Goal: Information Seeking & Learning: Learn about a topic

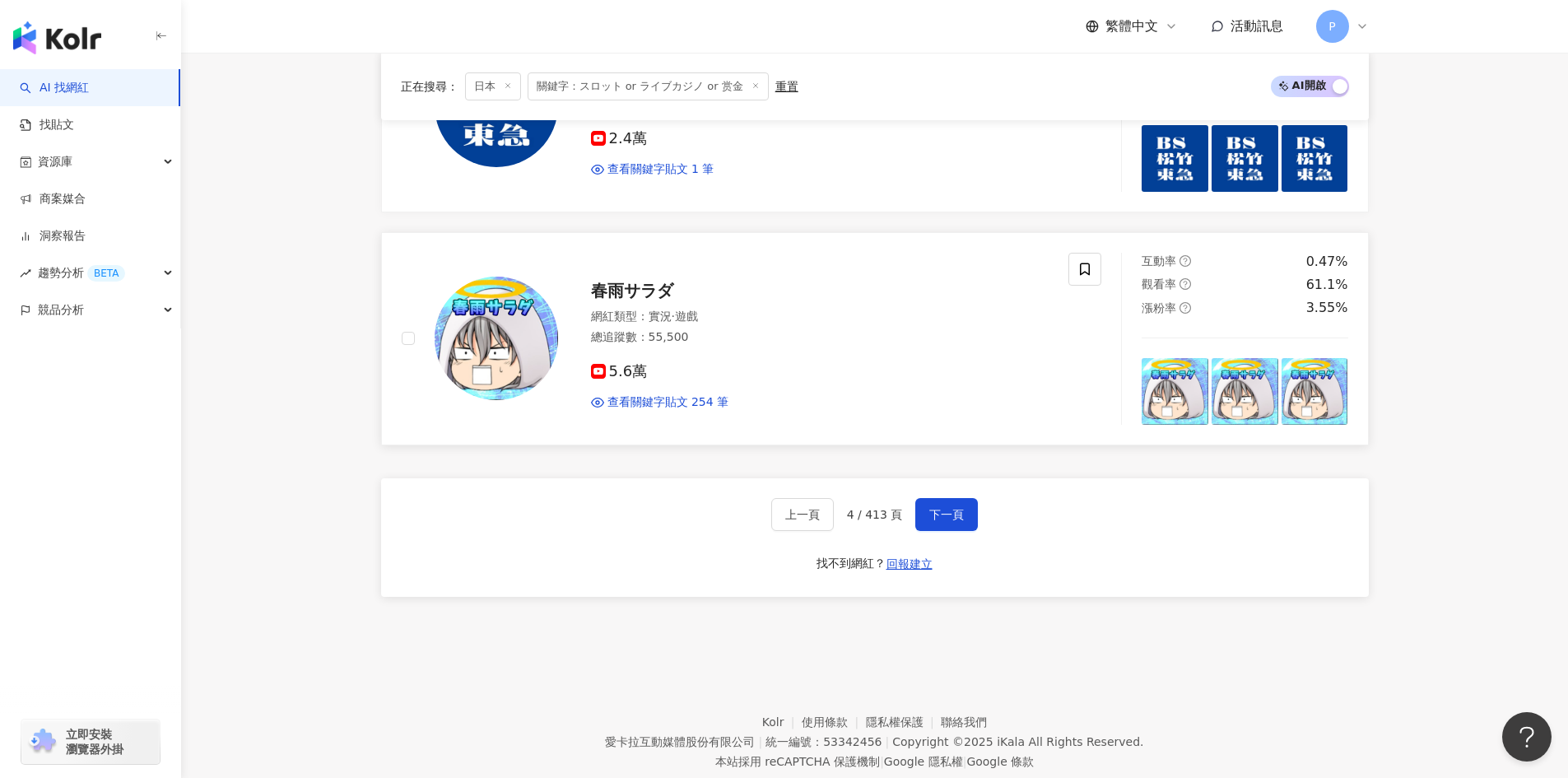
scroll to position [3022, 0]
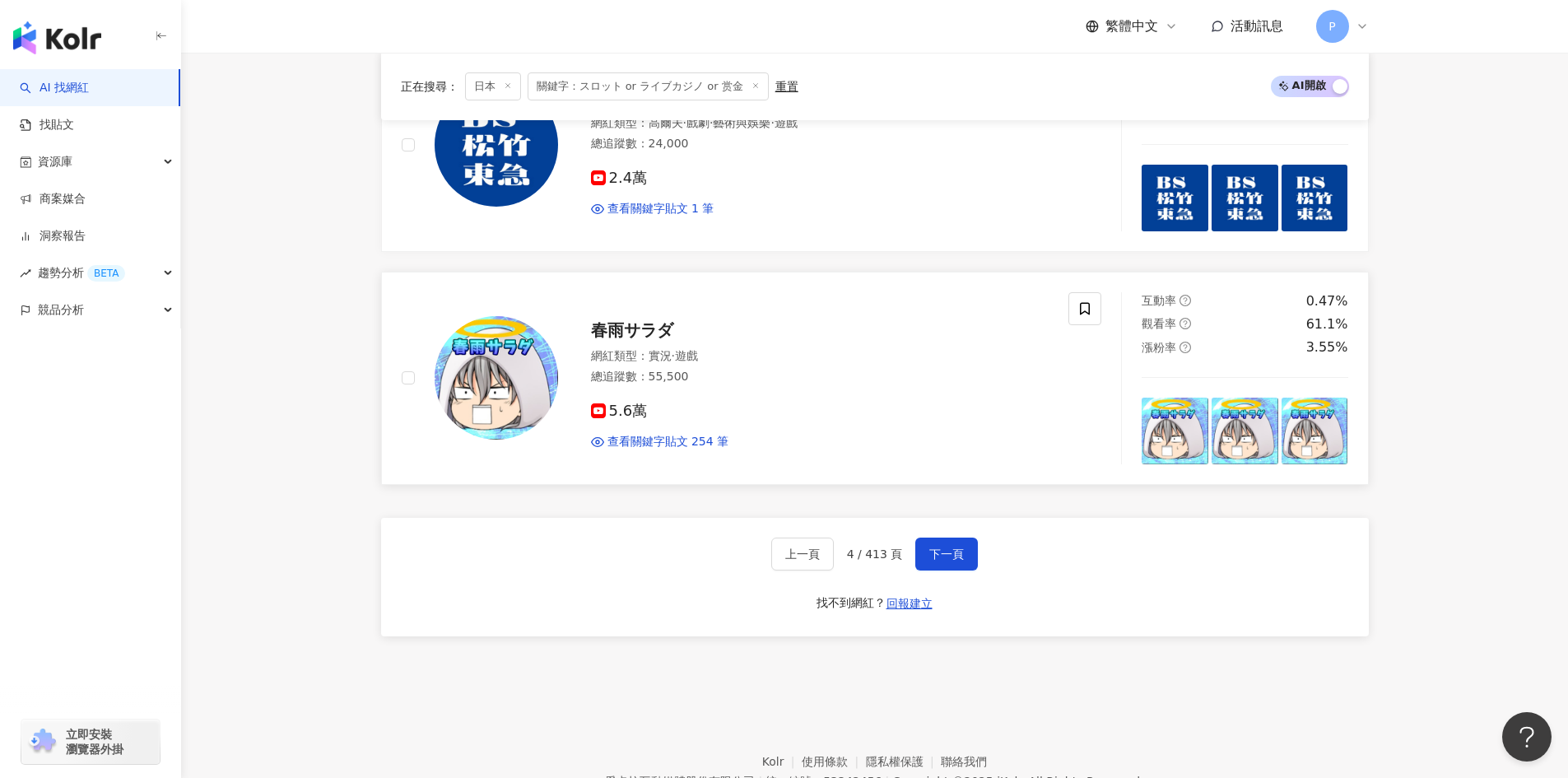
click at [614, 332] on span "春雨サラダ" at bounding box center [632, 330] width 83 height 20
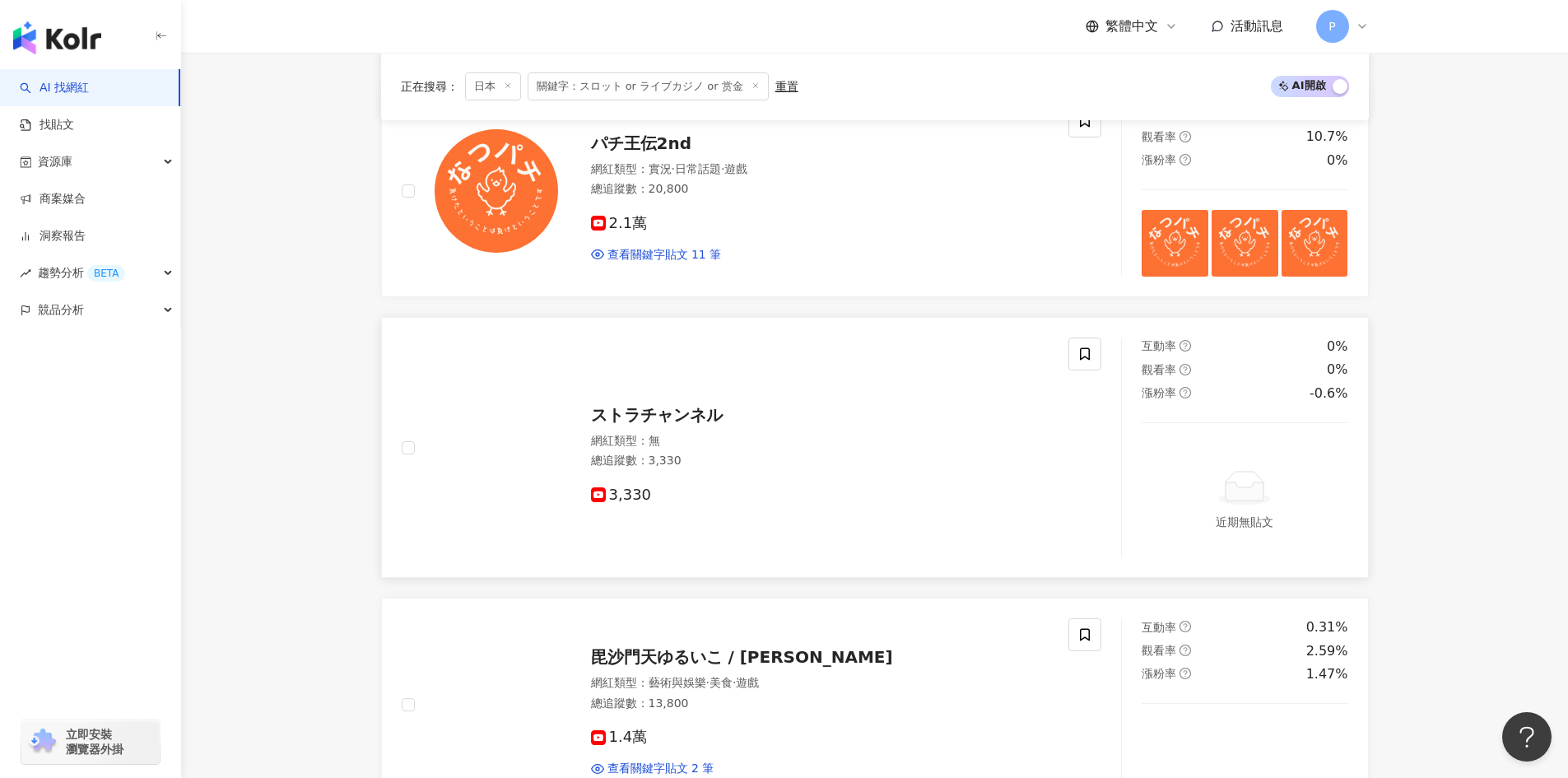
scroll to position [1045, 0]
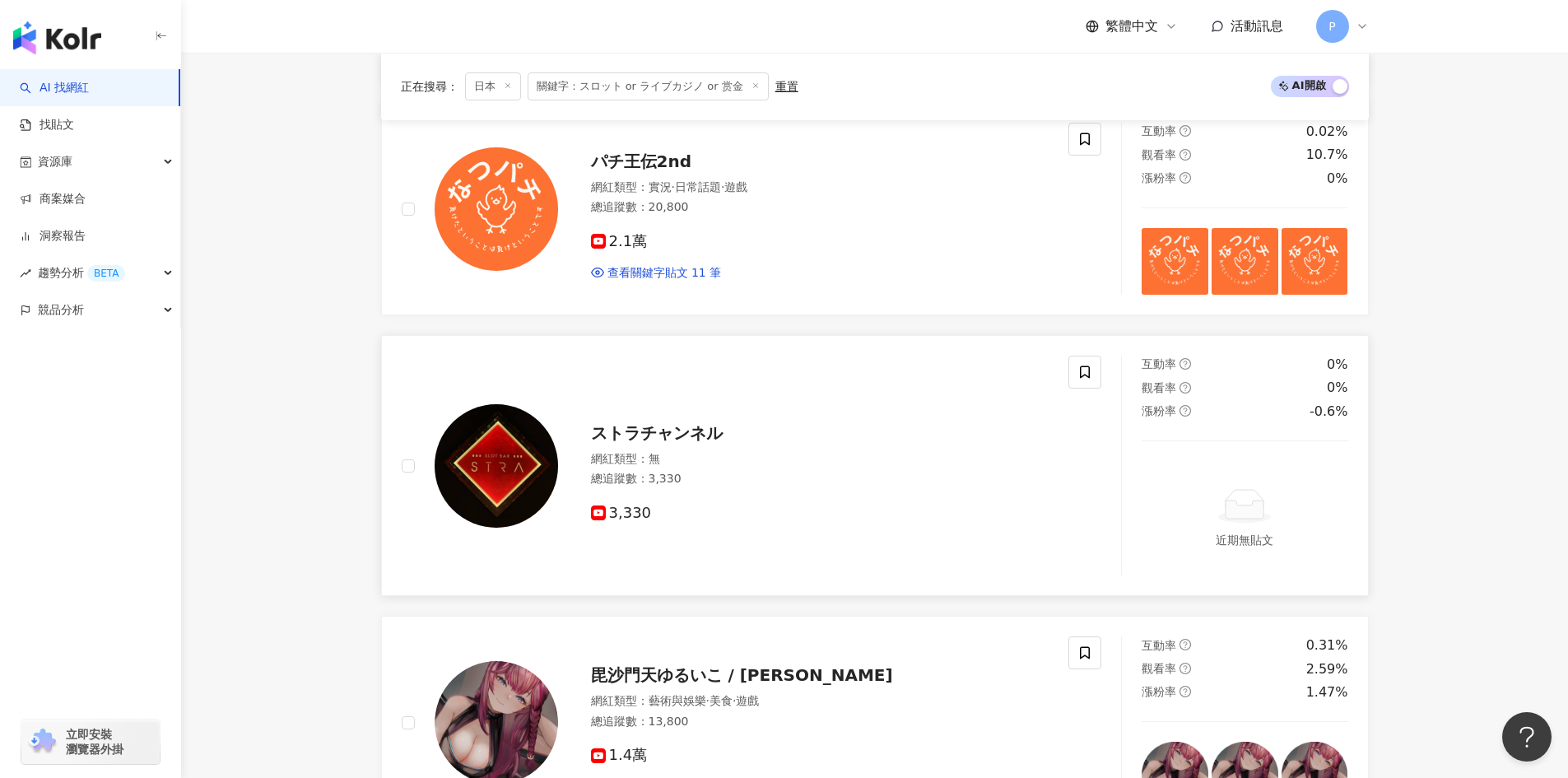
click at [655, 432] on span "ストラチャンネル" at bounding box center [657, 433] width 132 height 20
click at [646, 161] on span "パチ王伝2nd" at bounding box center [641, 162] width 101 height 20
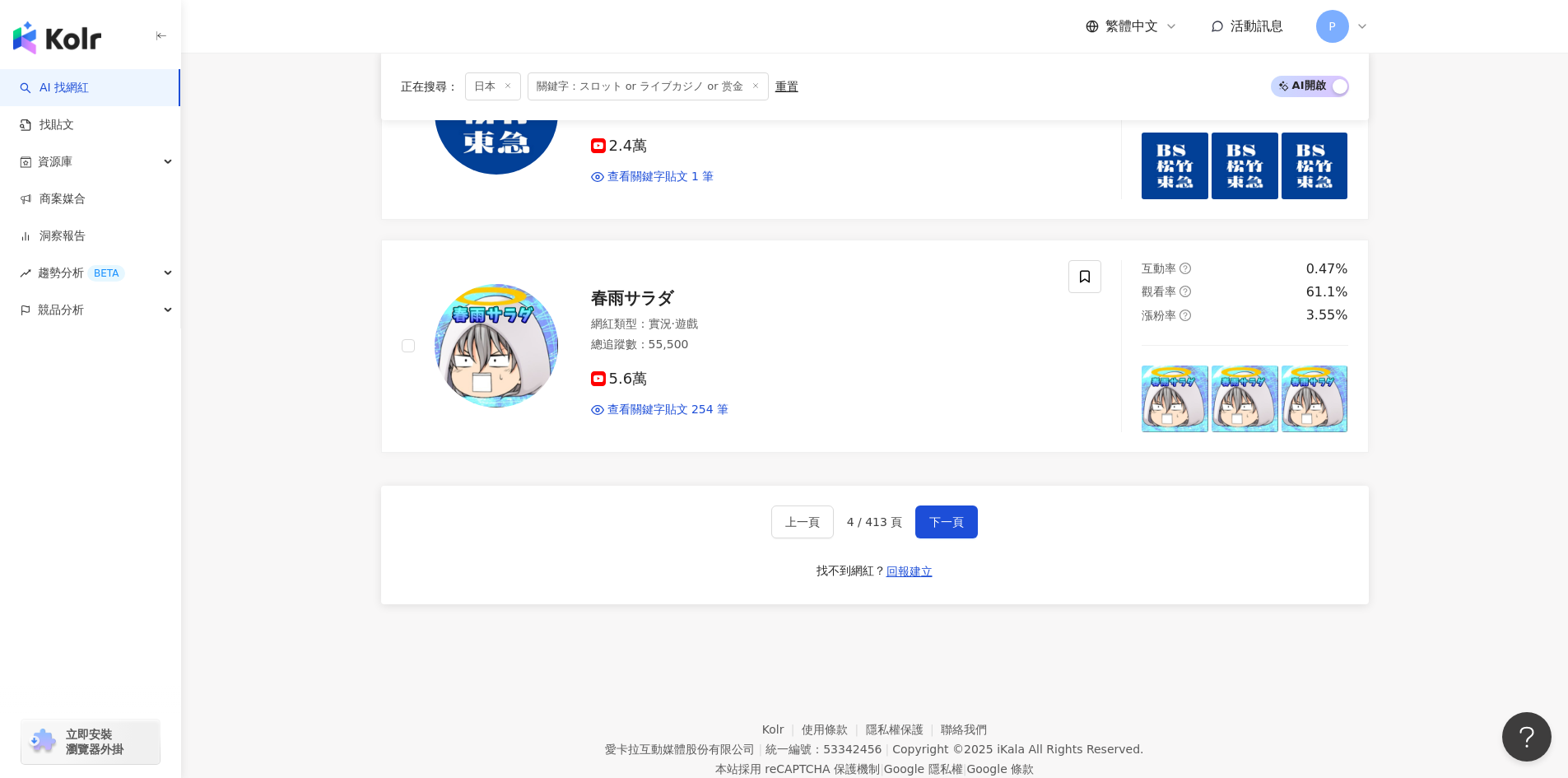
scroll to position [3105, 0]
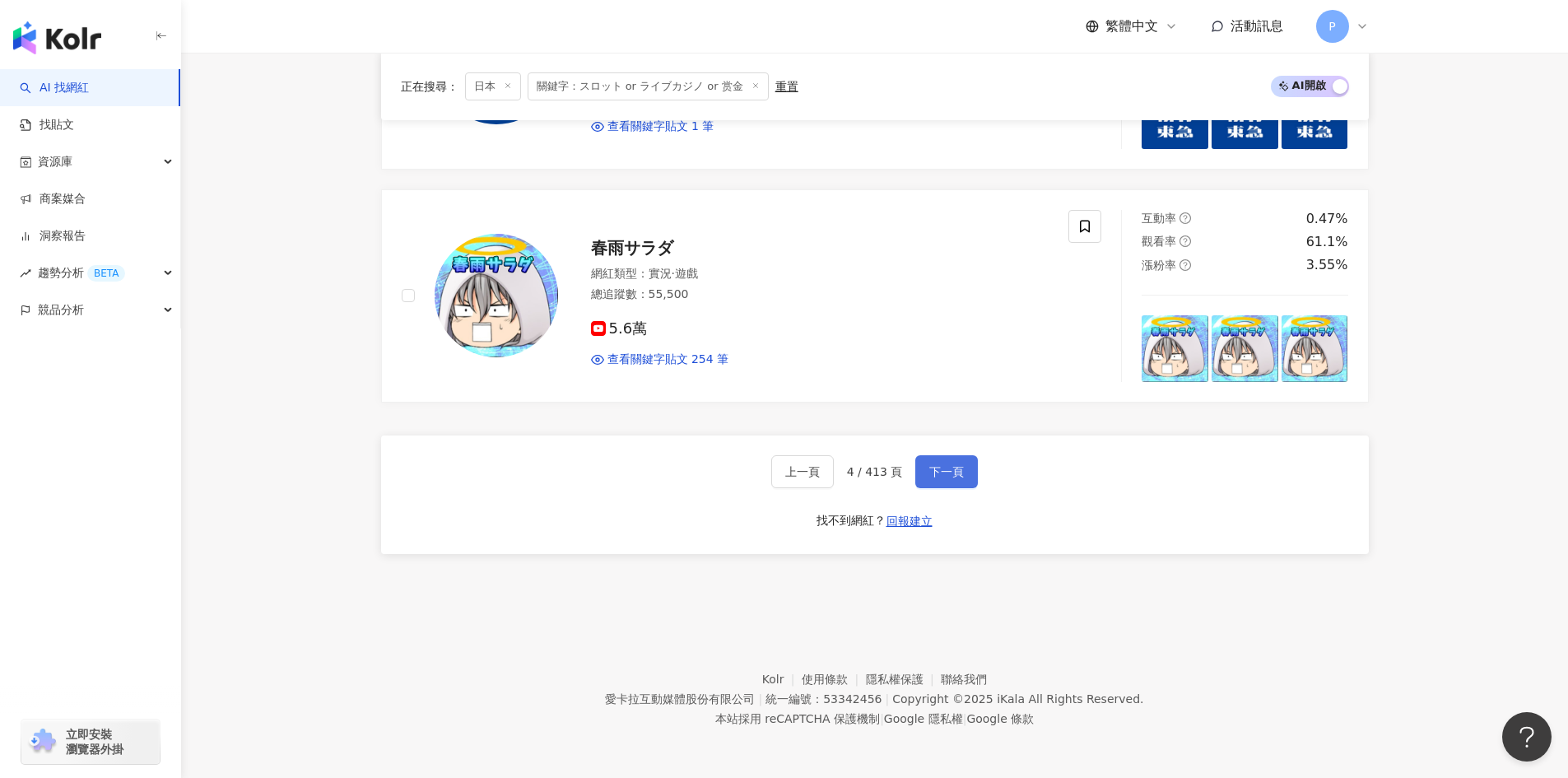
click at [936, 466] on span "下一頁" at bounding box center [946, 472] width 35 height 13
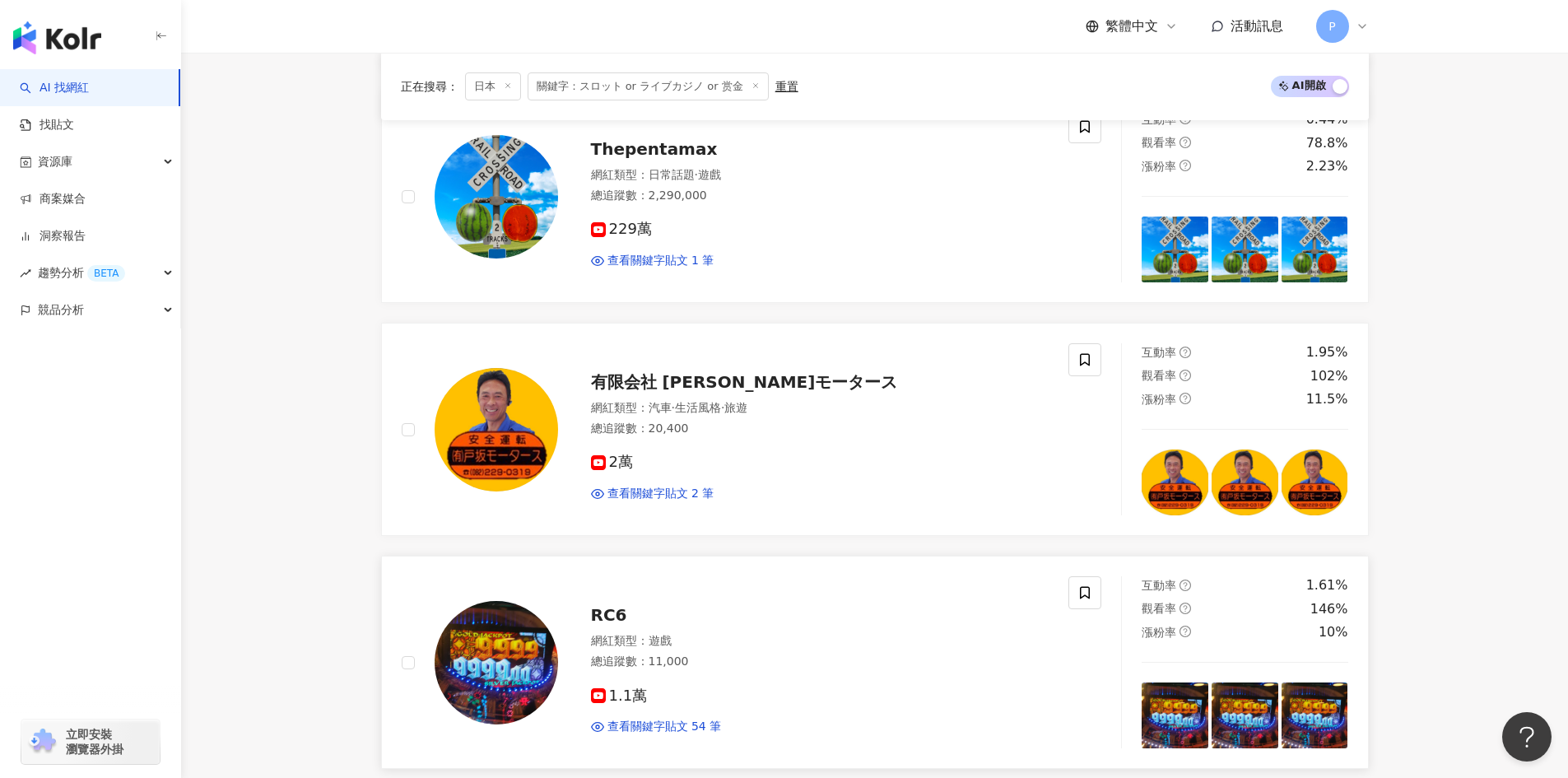
scroll to position [2892, 0]
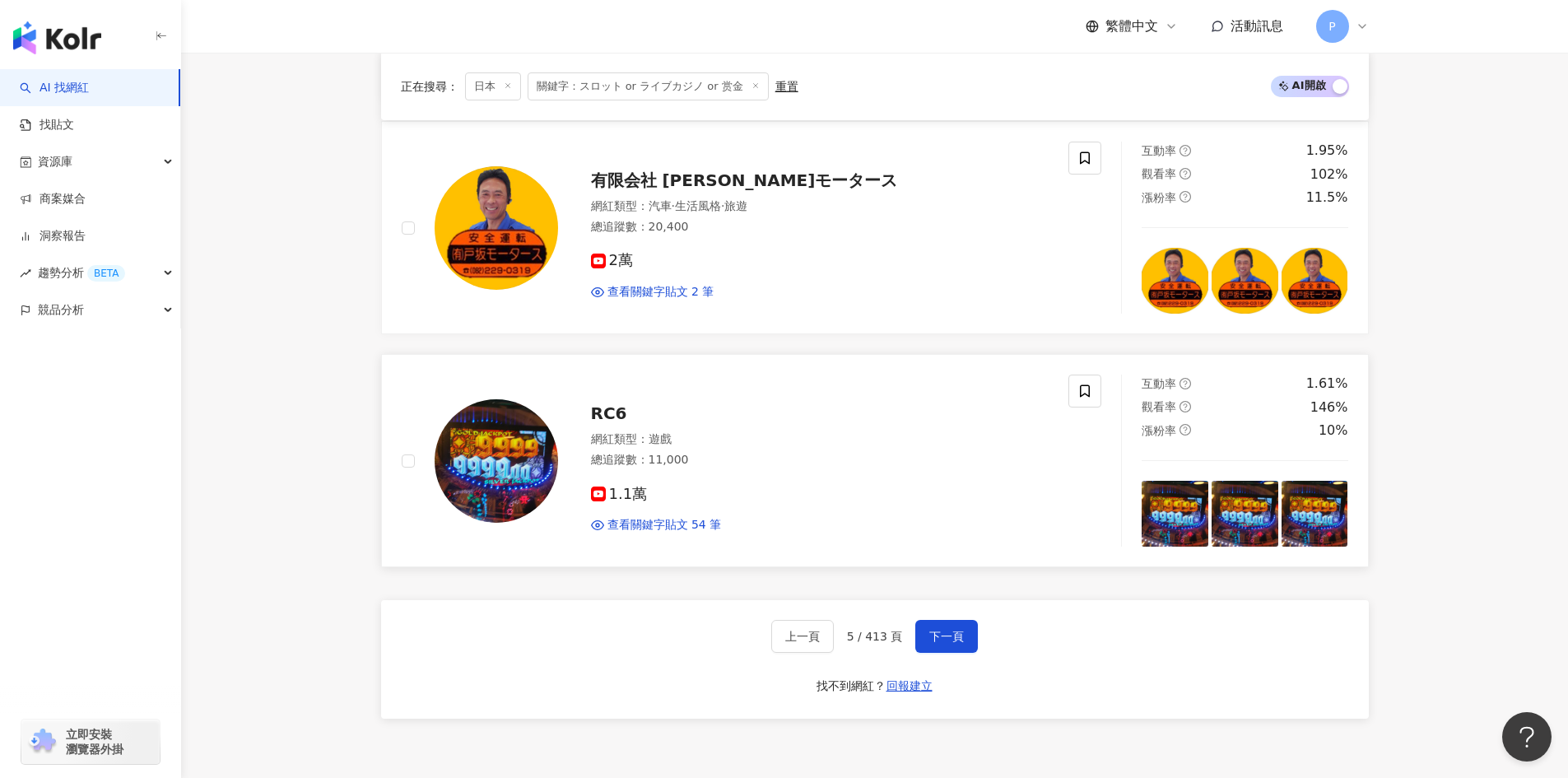
click at [612, 410] on span "RC6" at bounding box center [609, 414] width 36 height 20
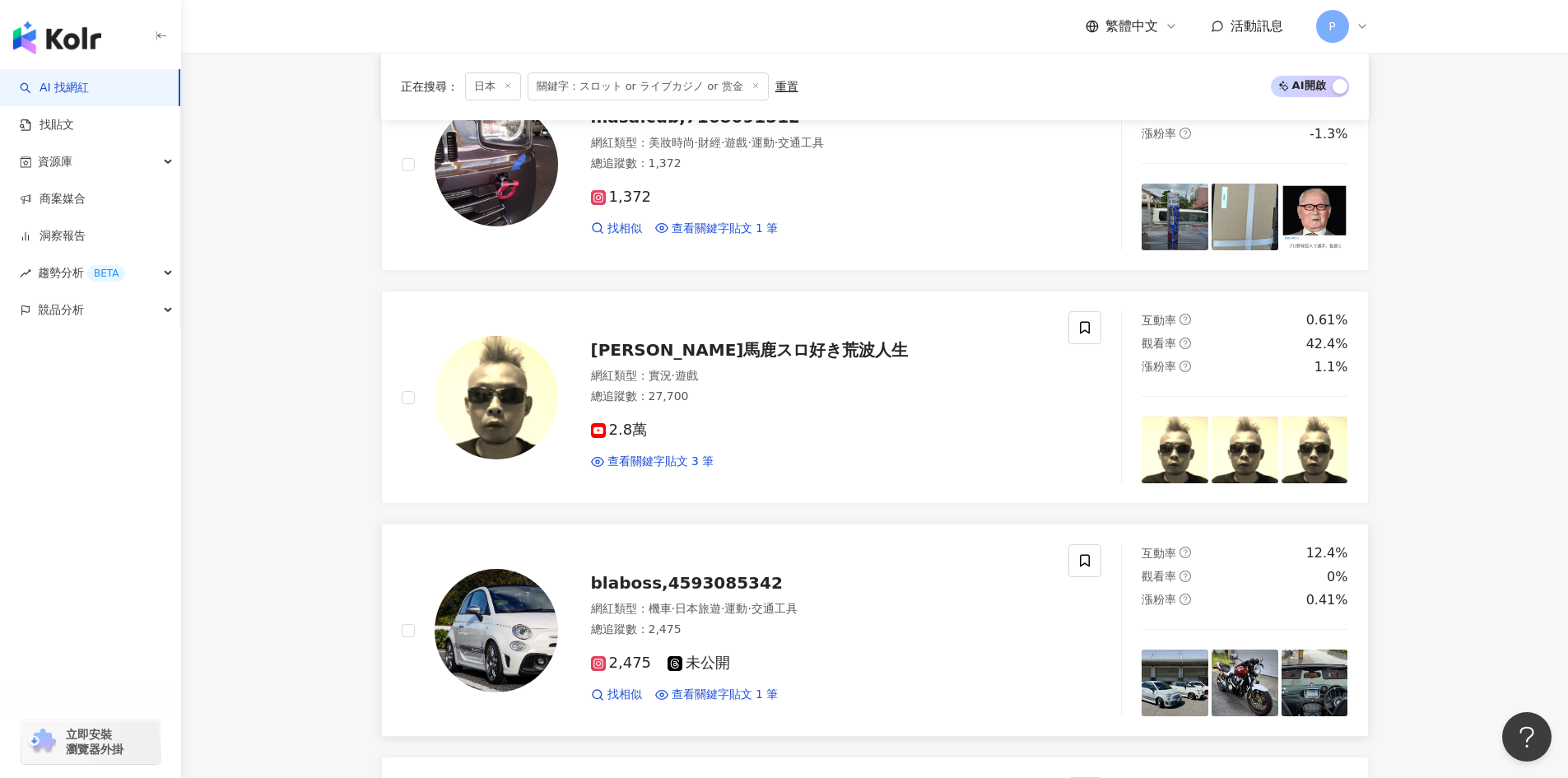
scroll to position [1739, 0]
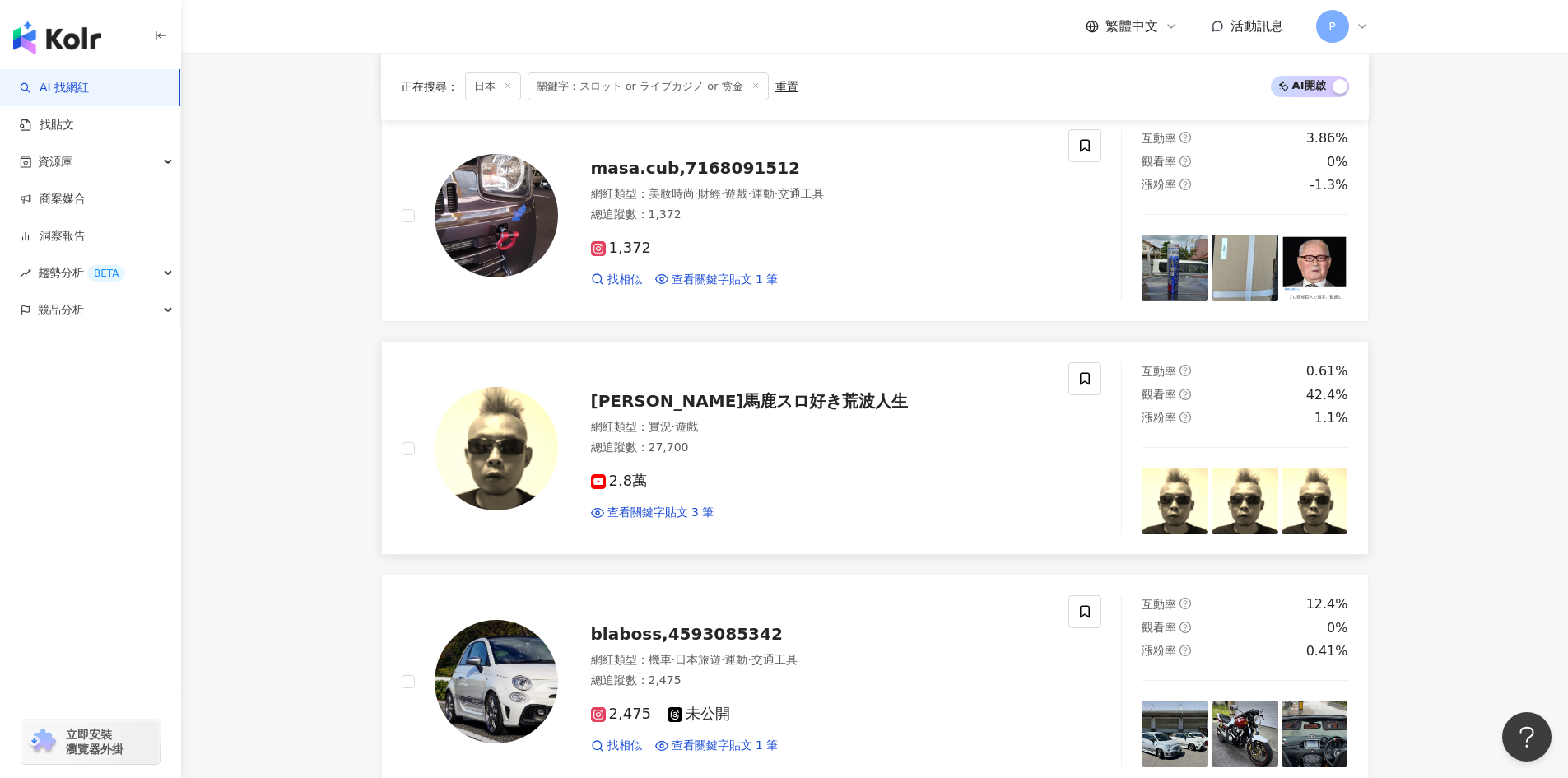
click at [647, 395] on span "中山馬鹿スロ好き荒波人生" at bounding box center [750, 401] width 318 height 20
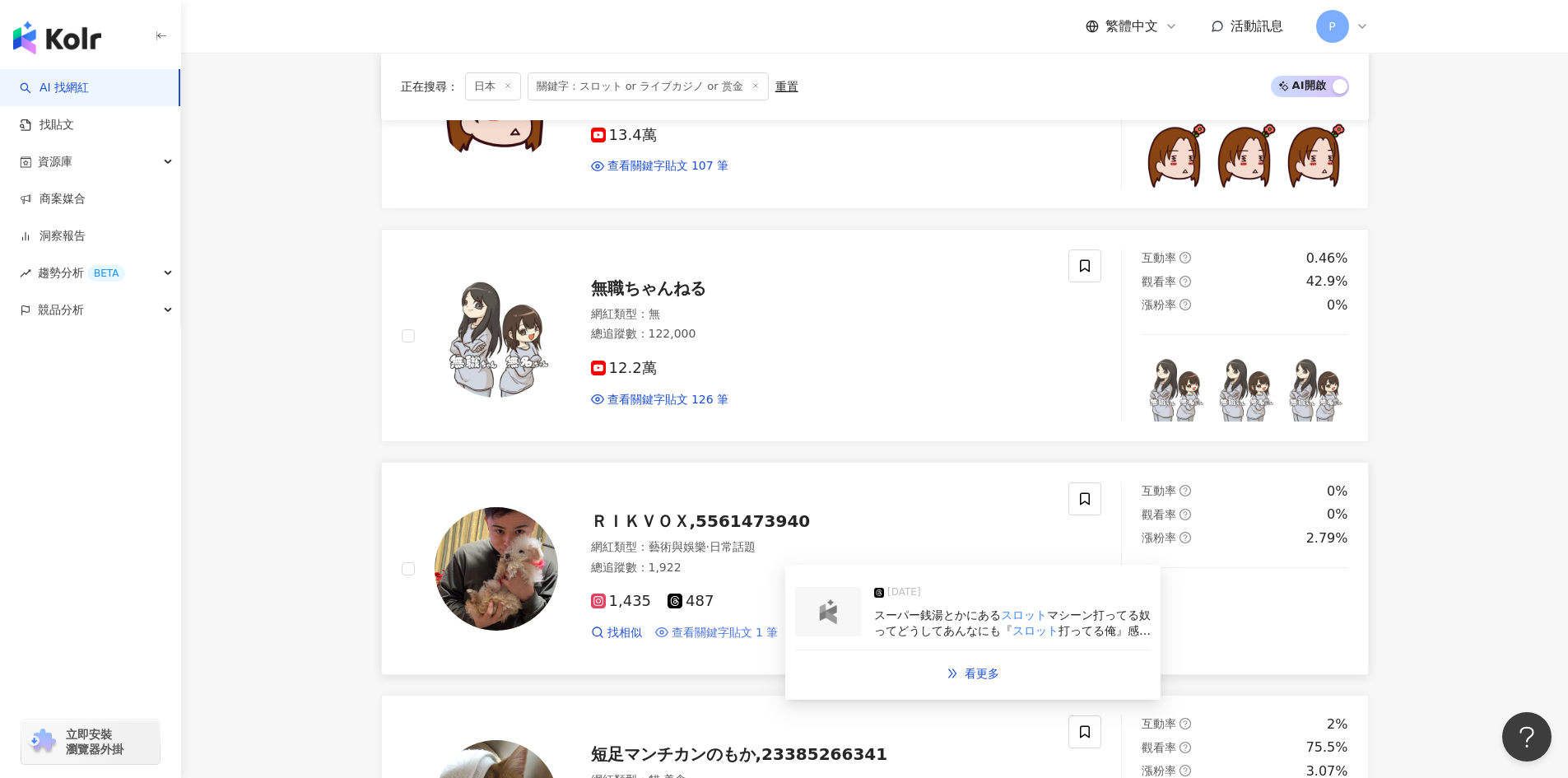
scroll to position [915, 0]
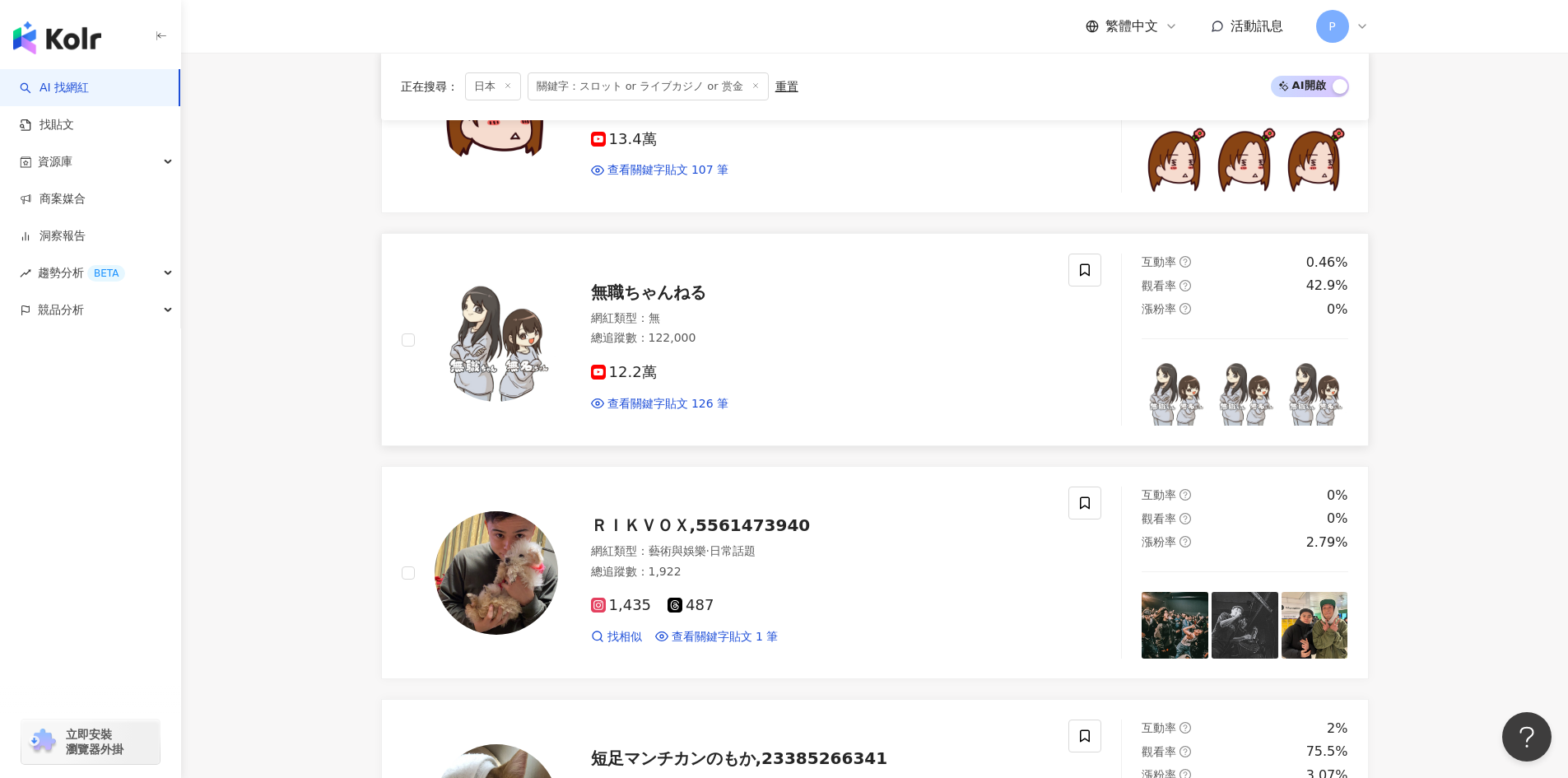
click at [622, 279] on div "無職ちゃんねる 網紅類型 ： 無 總追蹤數 ： 122,000 12.2萬 查看關鍵字貼文 126 筆" at bounding box center [803, 339] width 491 height 145
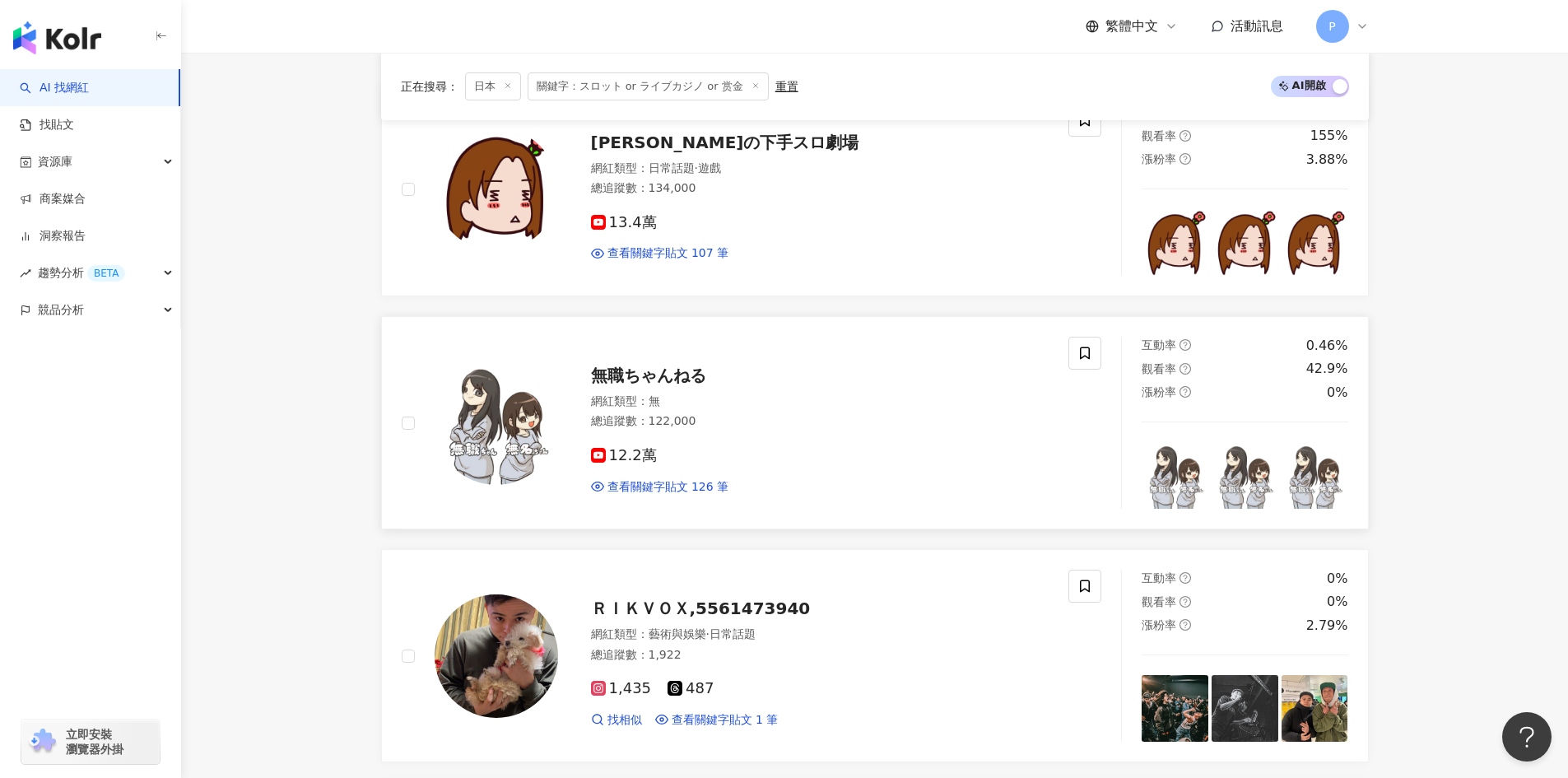
scroll to position [584, 0]
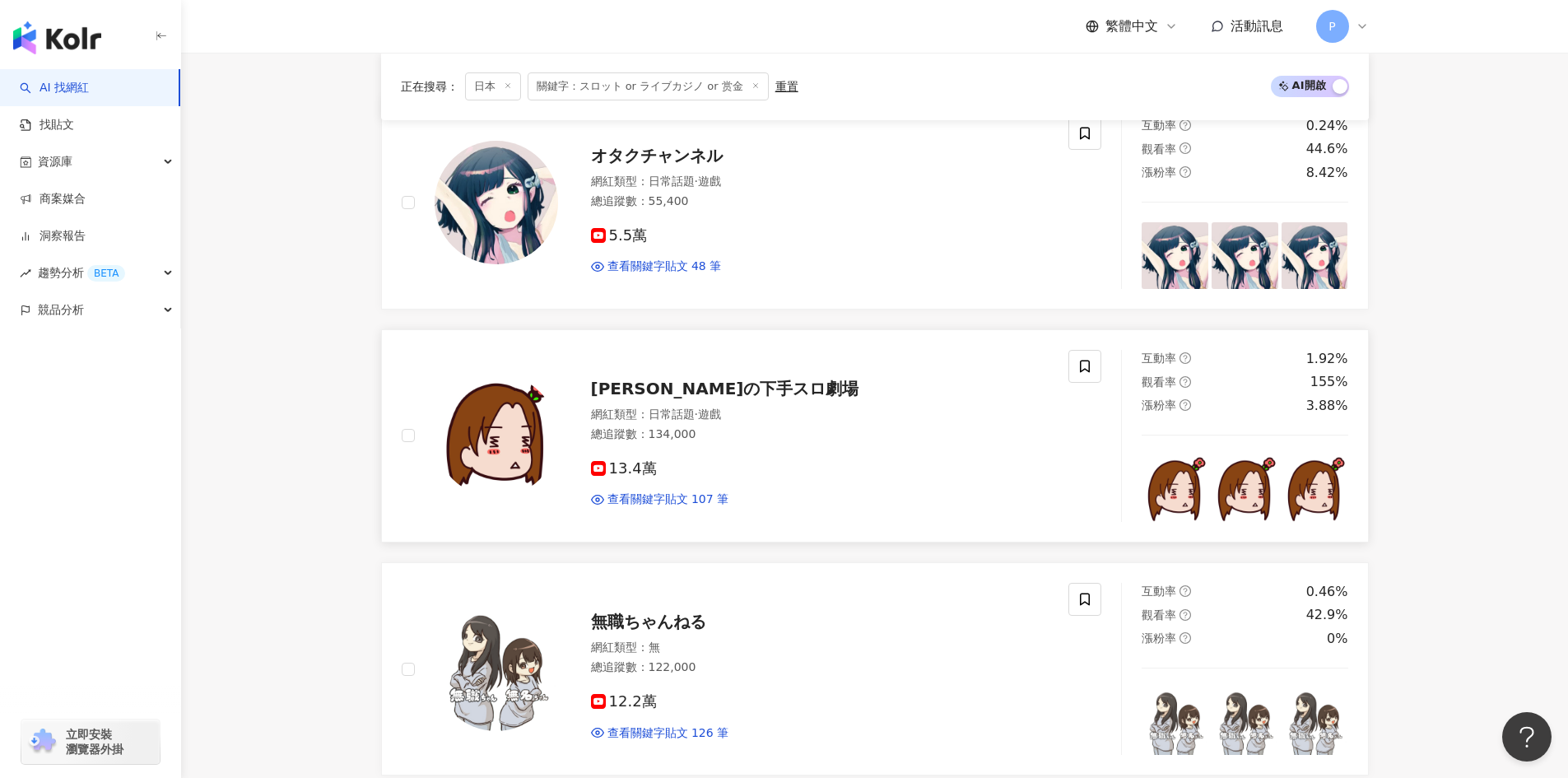
click at [642, 388] on span "のり子の下手スロ劇場" at bounding box center [725, 389] width 268 height 20
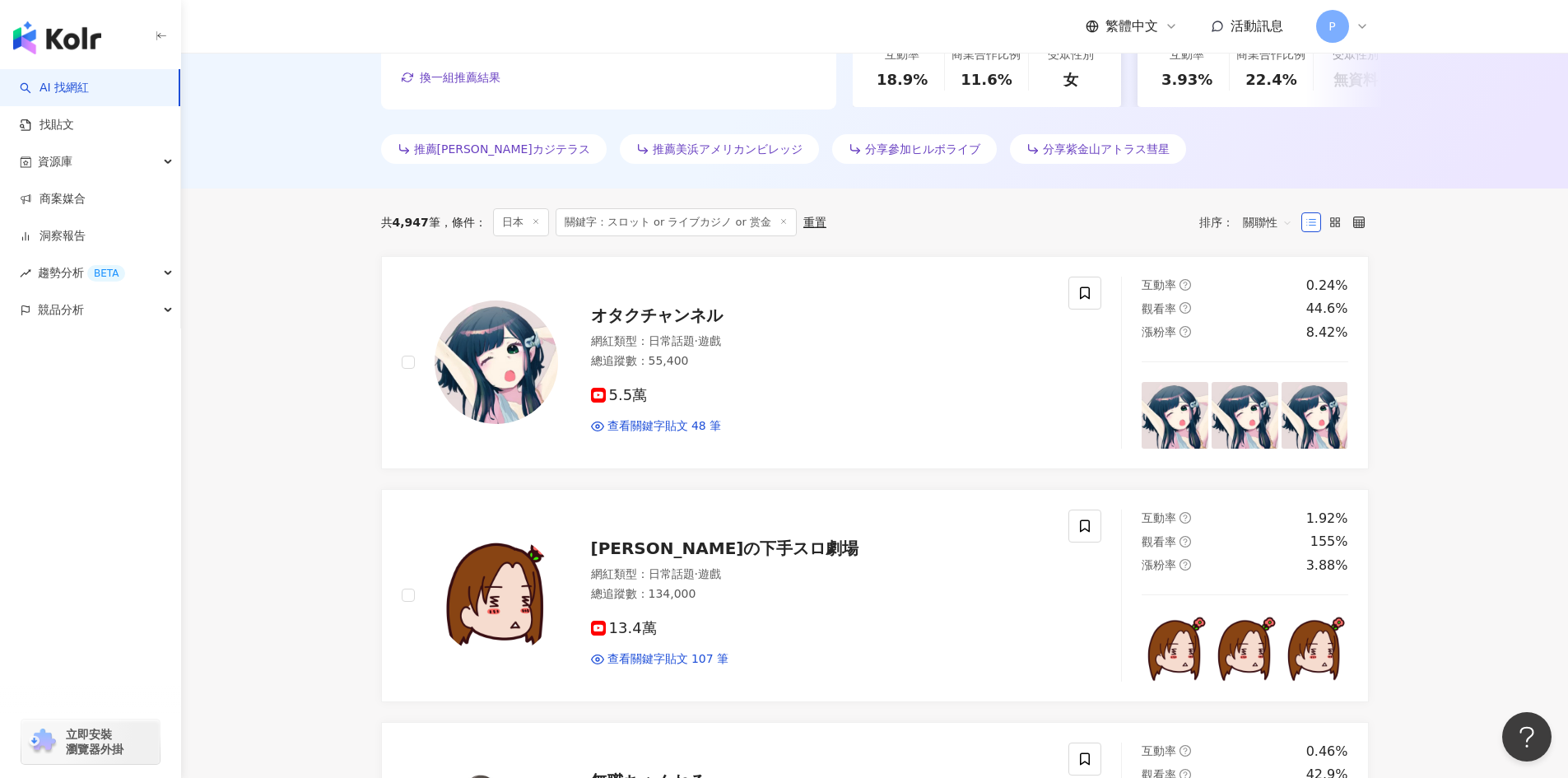
scroll to position [338, 0]
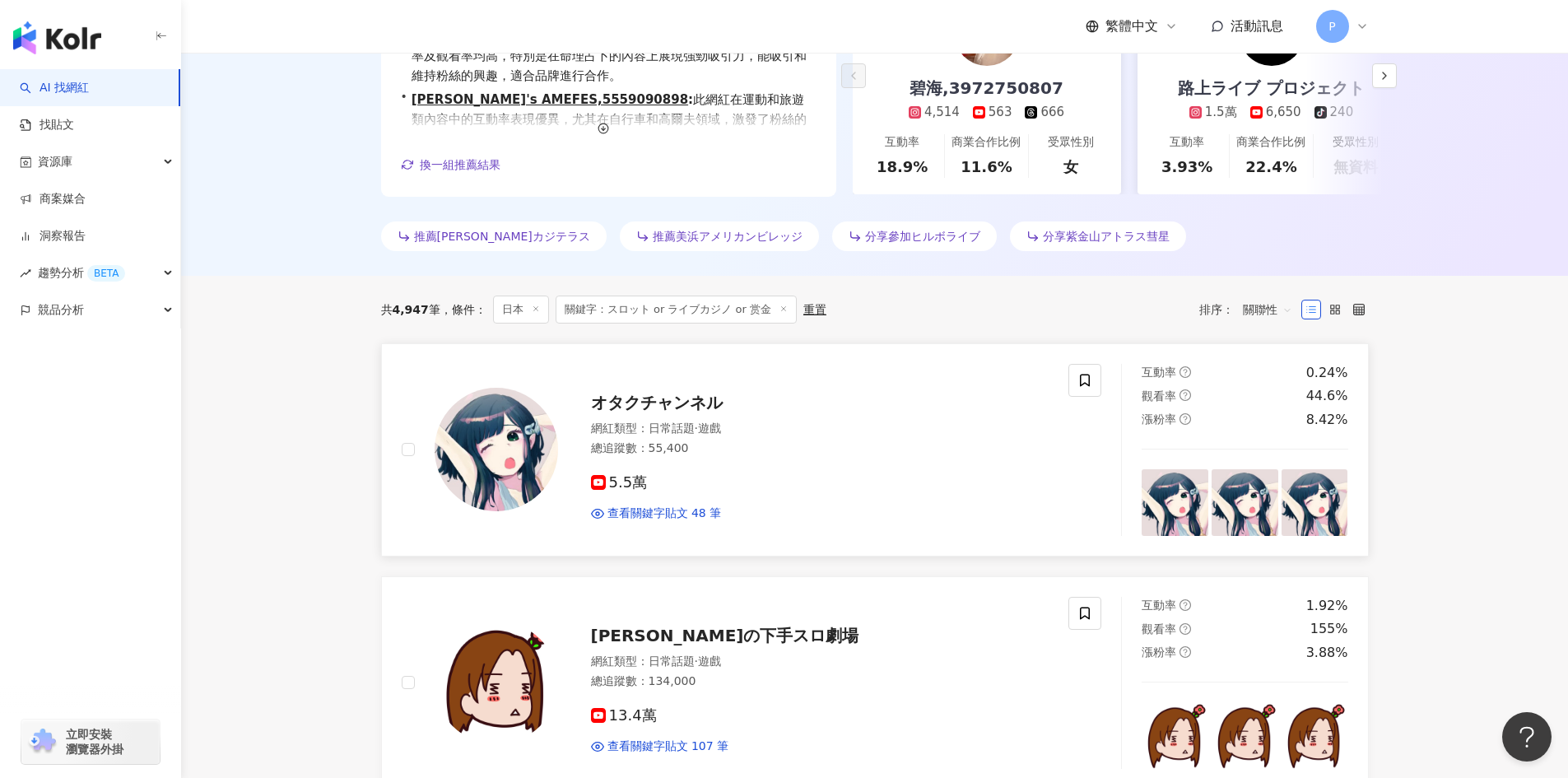
click at [652, 403] on span "オタクチャンネル" at bounding box center [657, 403] width 132 height 20
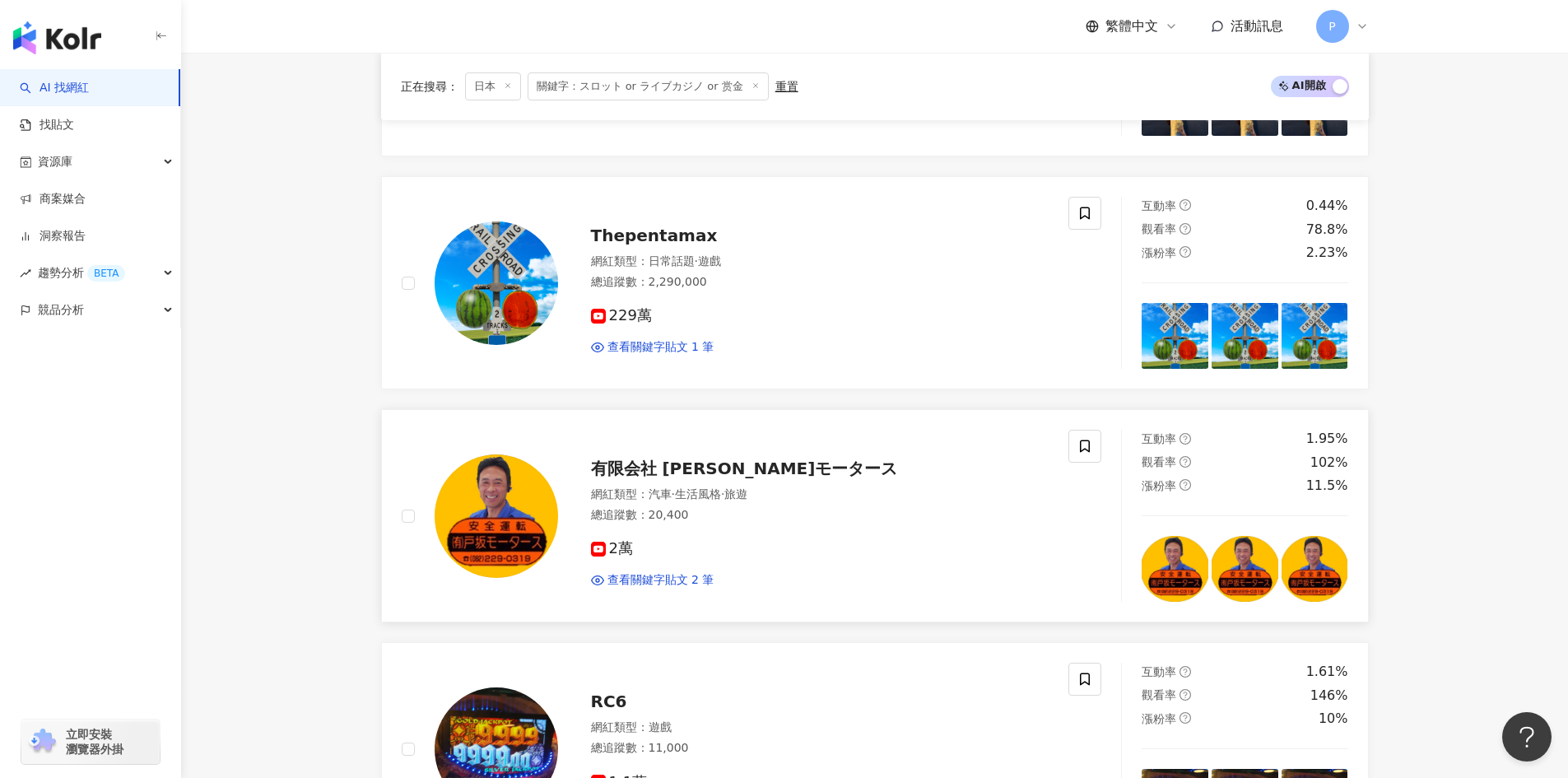
scroll to position [3056, 0]
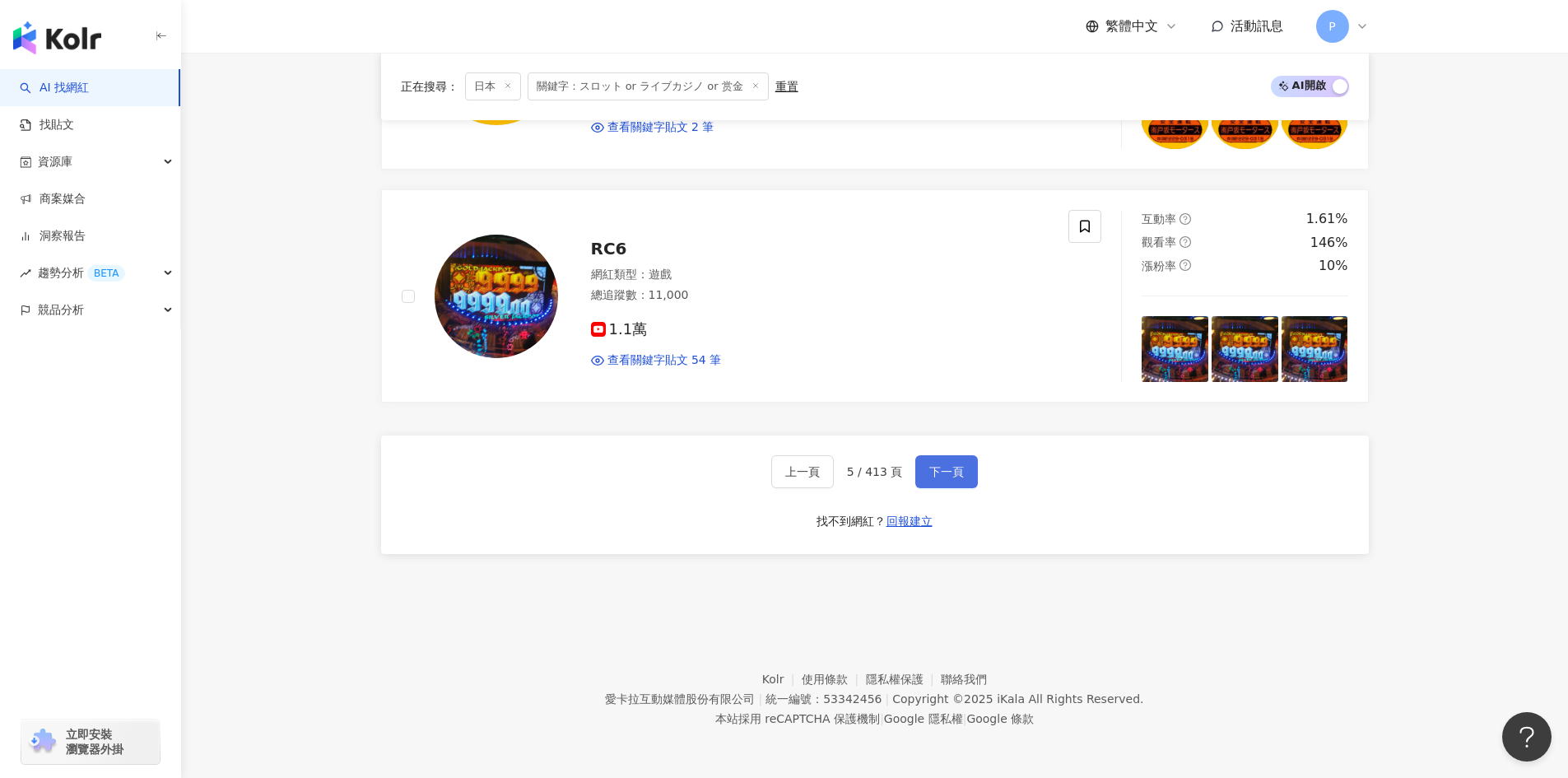
click at [948, 473] on span "下一頁" at bounding box center [946, 472] width 35 height 13
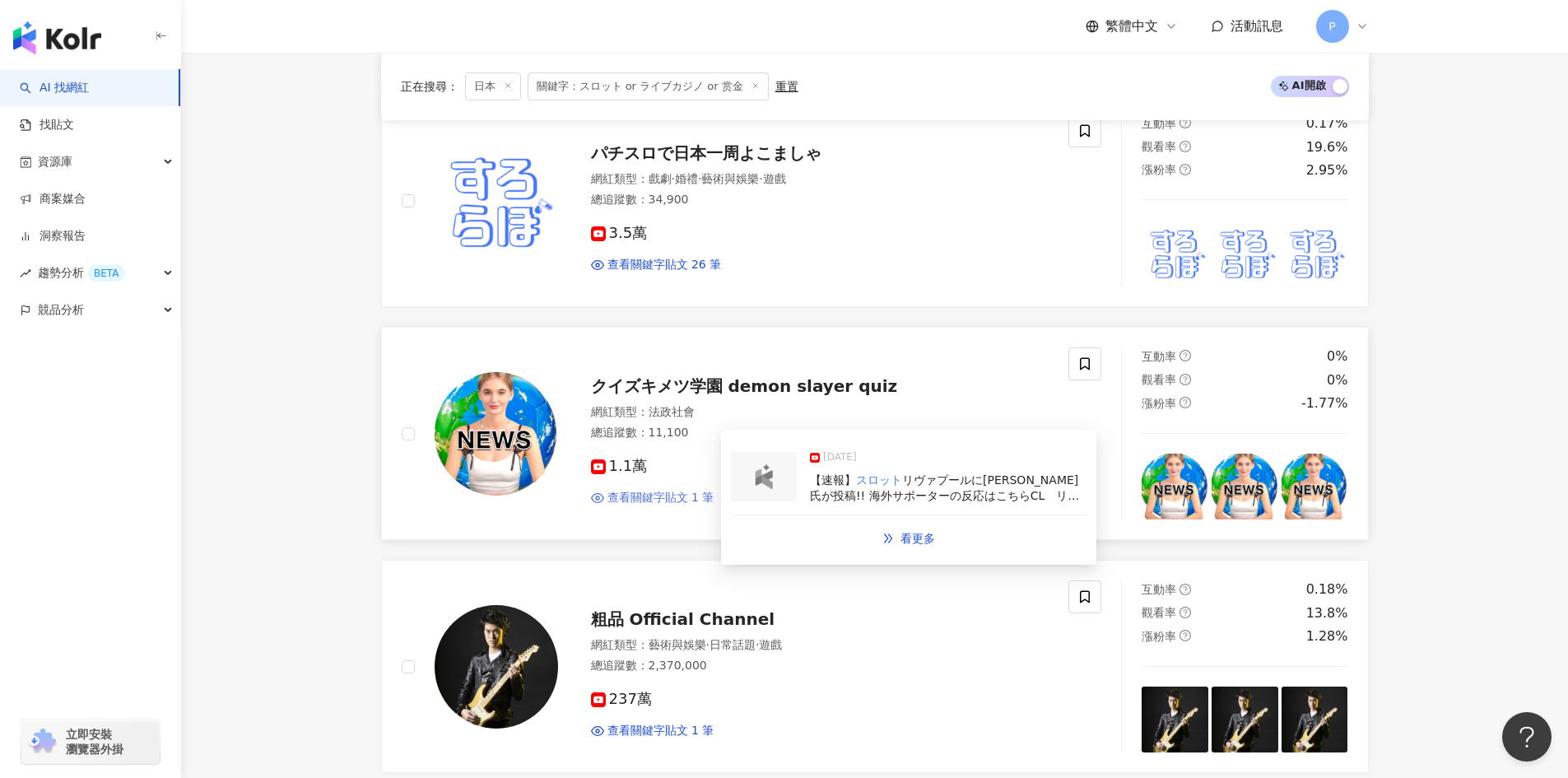
scroll to position [2315, 0]
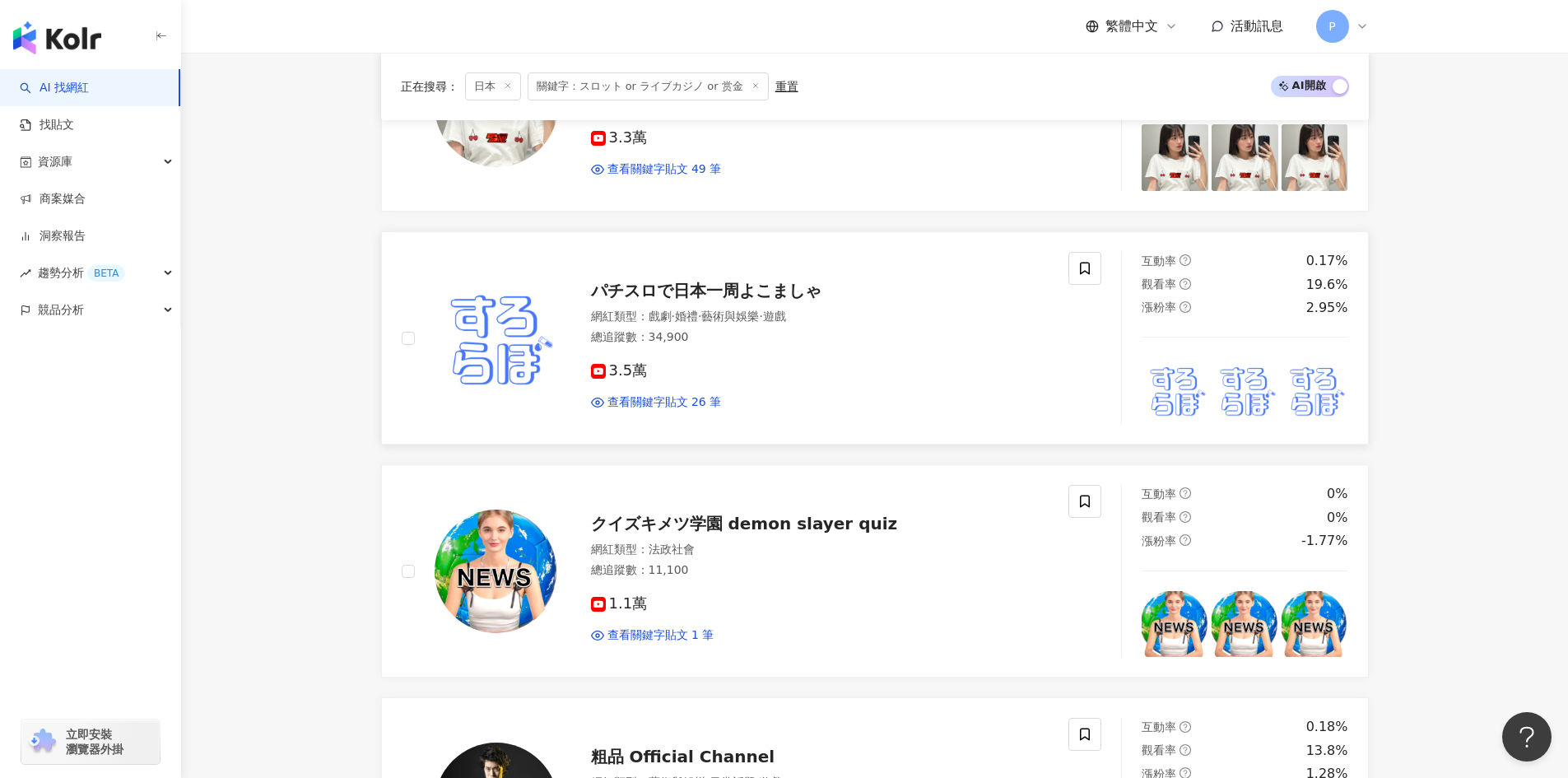
click at [642, 295] on span "パチスロで日本一周よこましゃ" at bounding box center [706, 291] width 230 height 20
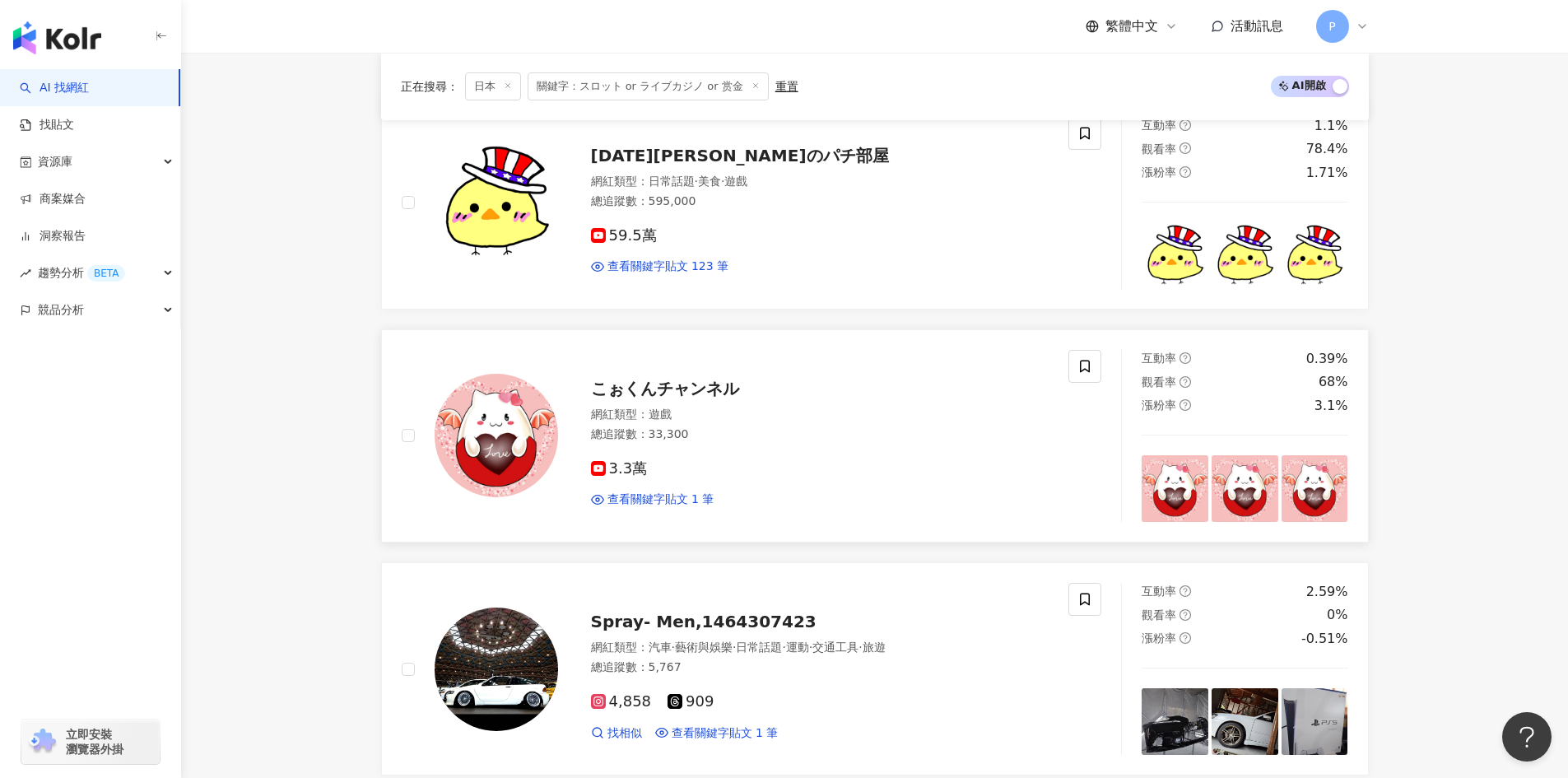
scroll to position [338, 0]
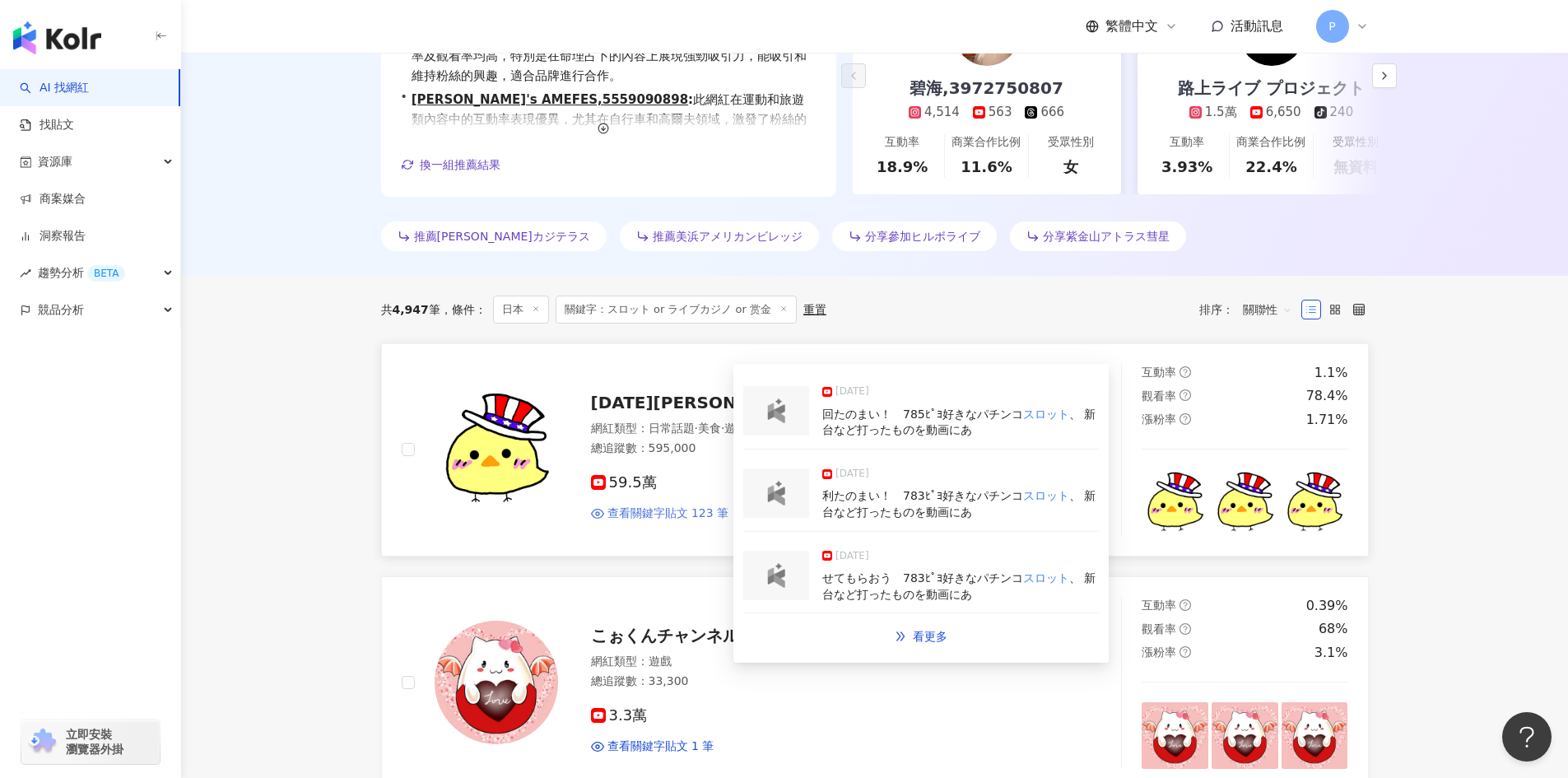
click at [675, 513] on span "查看關鍵字貼文 123 筆" at bounding box center [668, 514] width 122 height 17
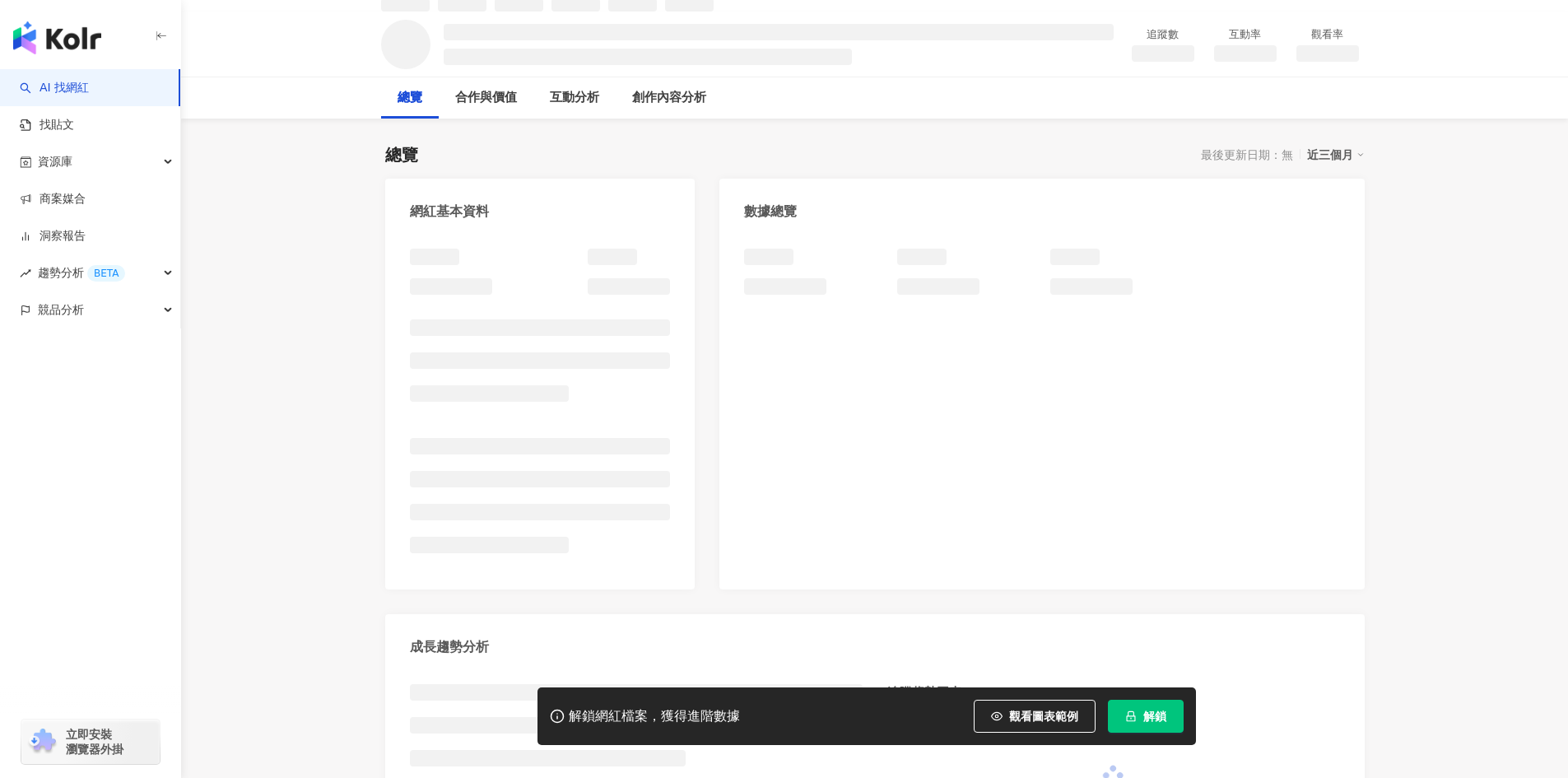
scroll to position [83, 0]
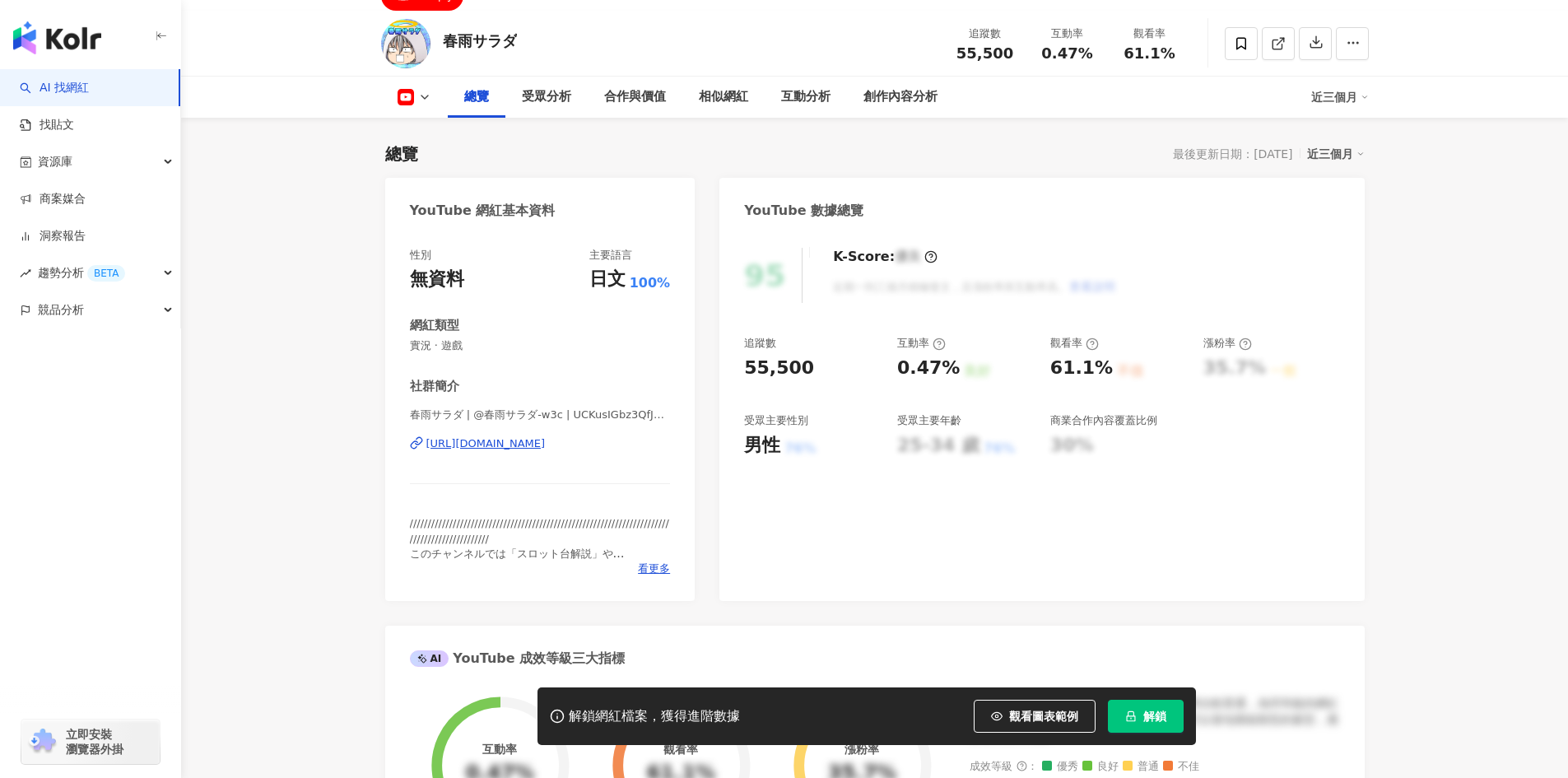
scroll to position [66, 0]
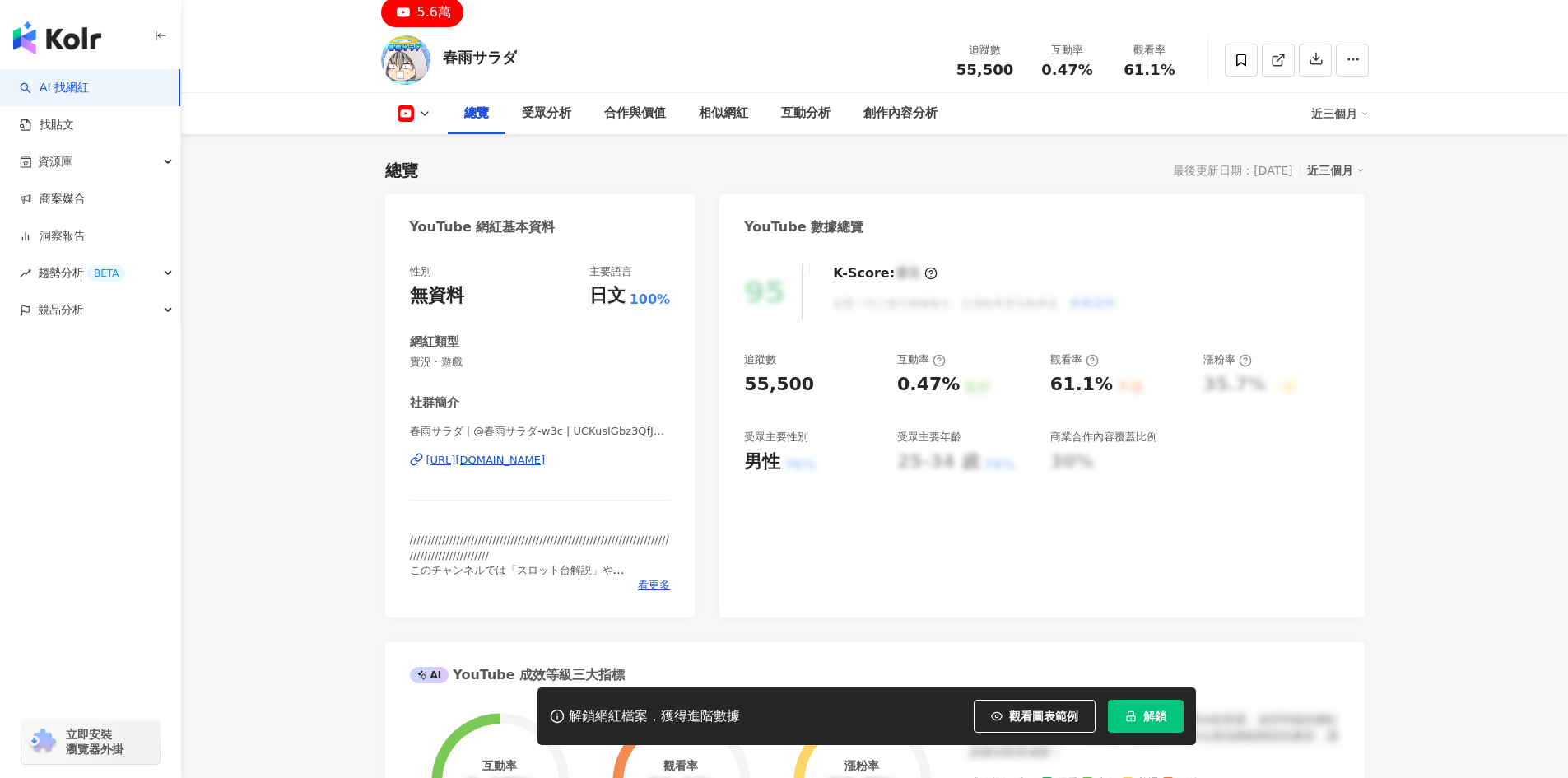
click at [546, 464] on div "https://www.youtube.com/channel/UCKusIGbz3QfJMcIKSnkp0dQ" at bounding box center [486, 460] width 120 height 15
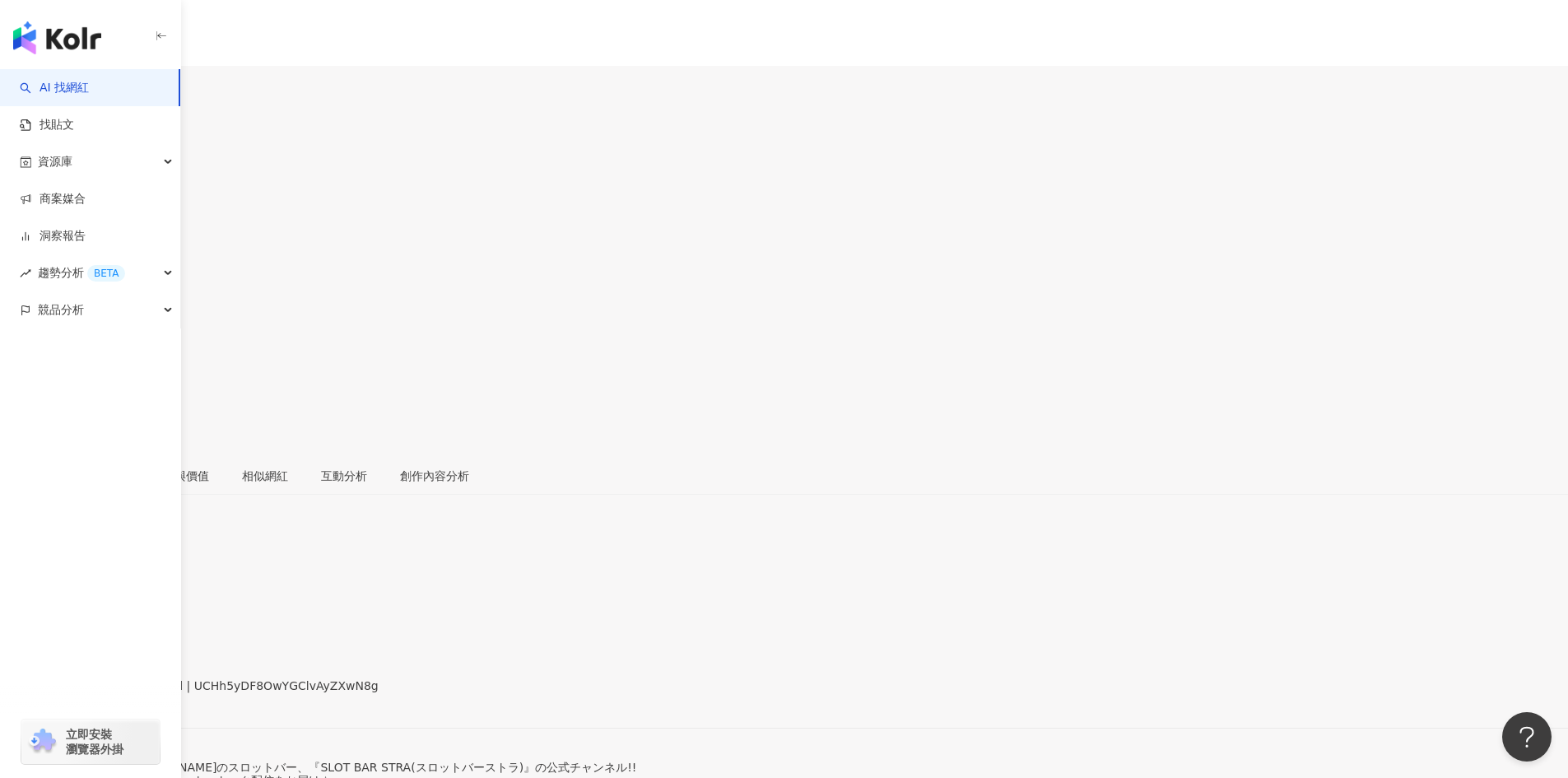
click at [145, 693] on div "https://www.youtube.com/channel/UCHh5yDF8OwYGClvAyZXwN8g" at bounding box center [81, 699] width 129 height 13
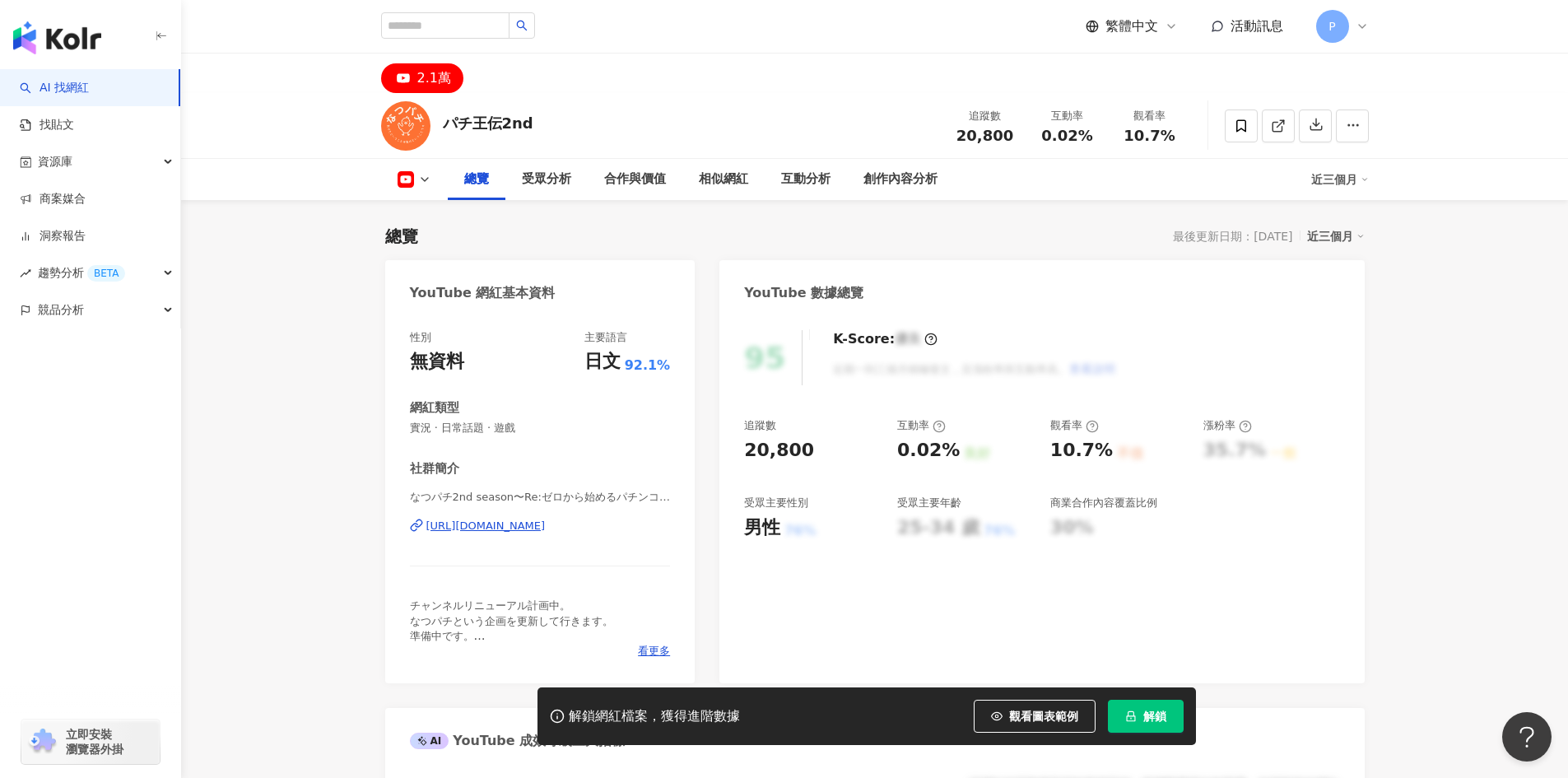
scroll to position [83, 0]
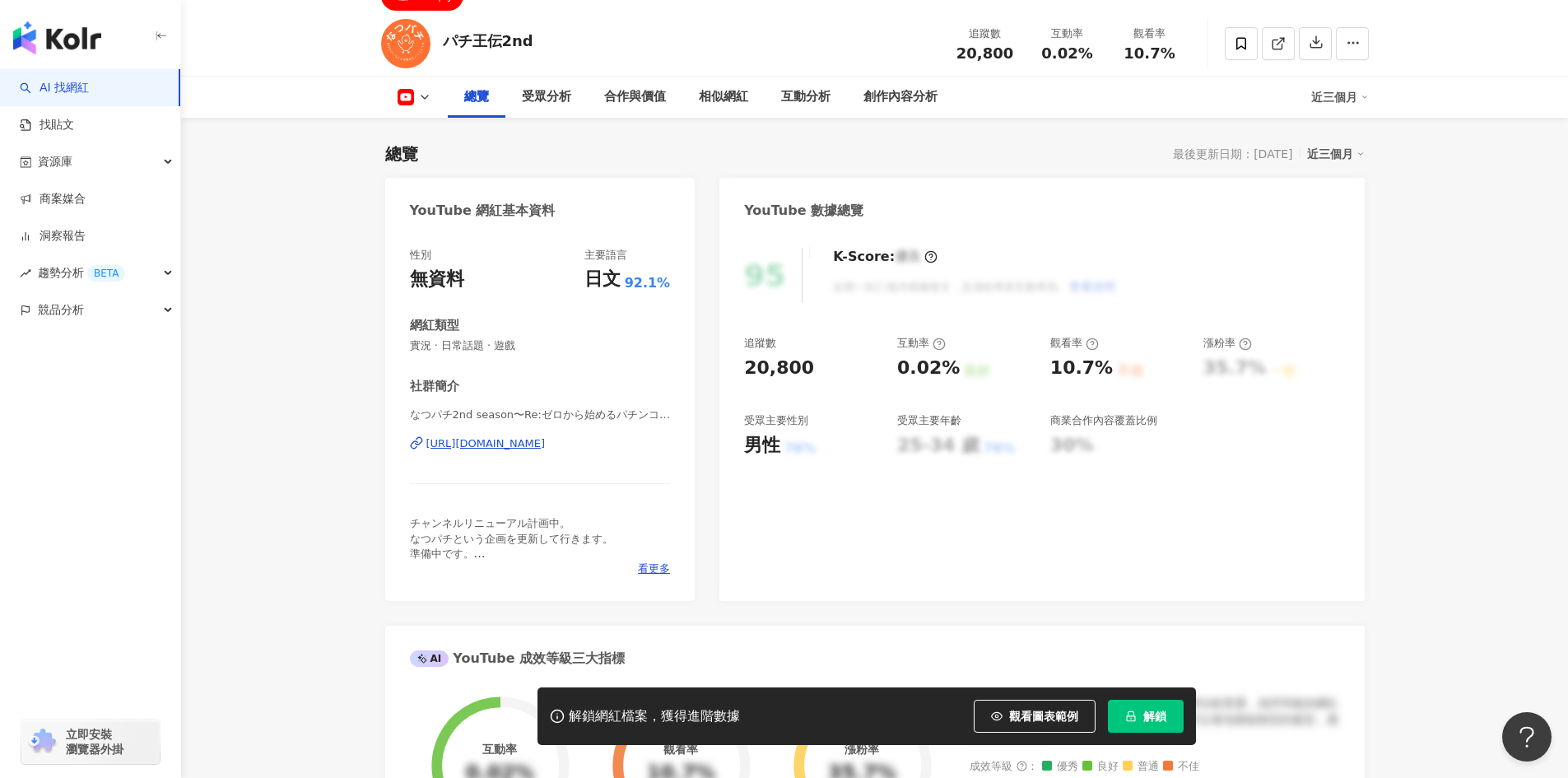
click at [527, 443] on div "https://www.youtube.com/channel/UCbQZ0KQlEbe9WyRqMgSpw2A" at bounding box center [486, 444] width 120 height 15
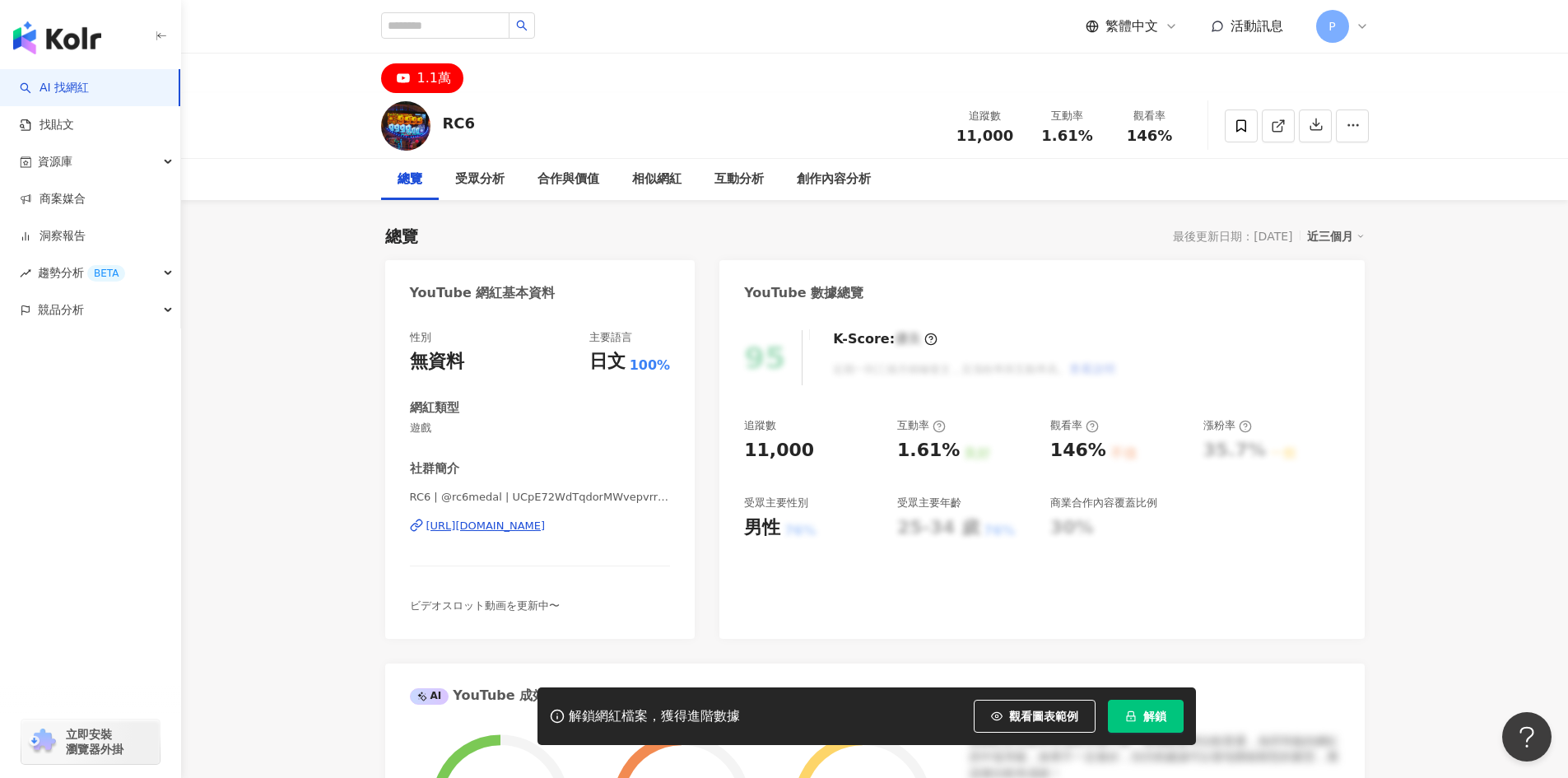
click at [546, 530] on div "https://www.youtube.com/channel/UCpE72WdTqdorMWvepvrrI3g" at bounding box center [486, 526] width 120 height 15
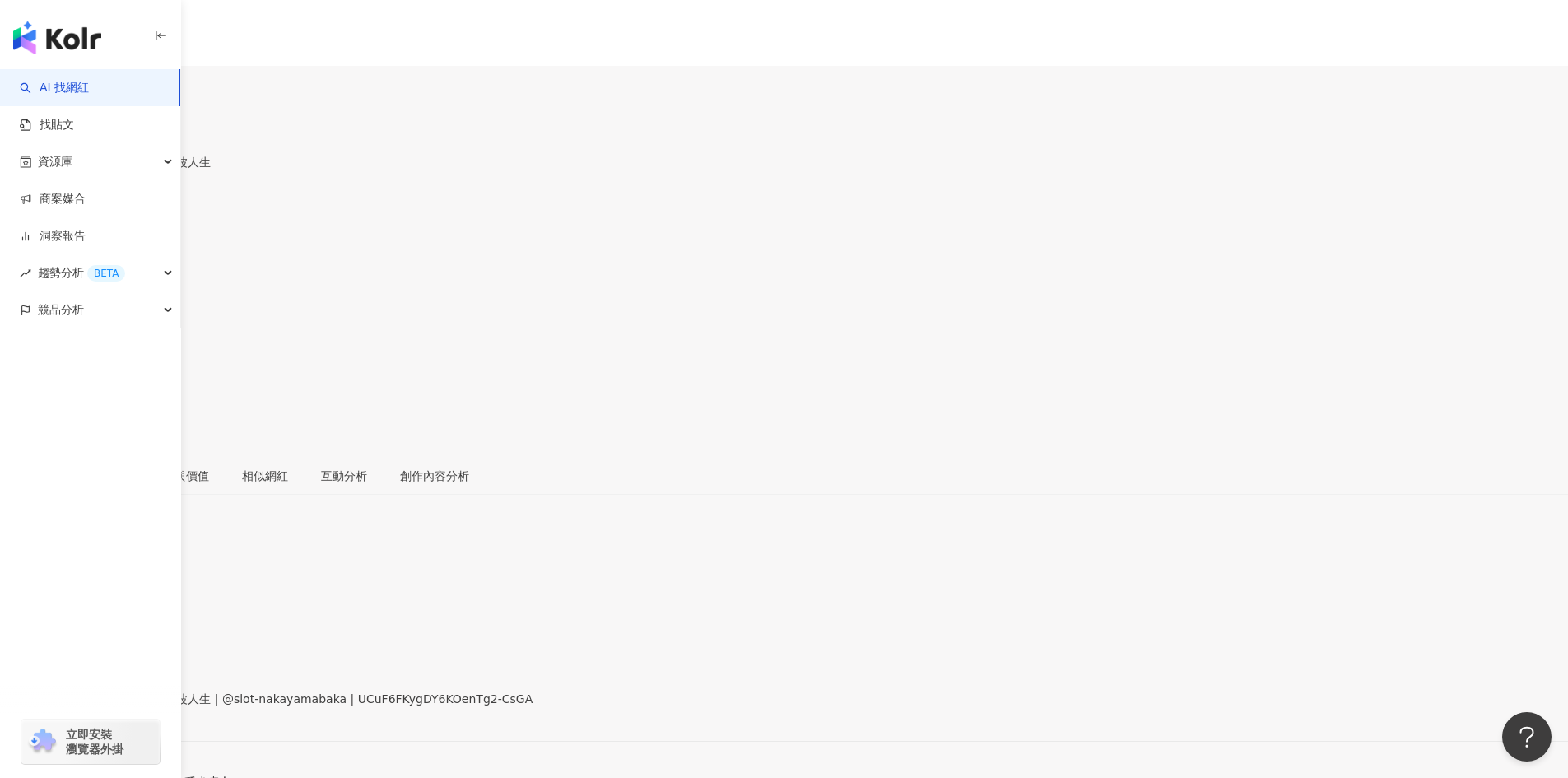
click at [145, 707] on div "https://www.youtube.com/channel/UCuF6FKygDY6KOenTg2-CsGA" at bounding box center [81, 713] width 129 height 13
click at [145, 693] on div "[URL][DOMAIN_NAME]" at bounding box center [81, 699] width 129 height 13
click at [145, 707] on div "https://www.youtube.com/channel/UCSmHF86i8NJGTbG9VrwV1zg" at bounding box center [81, 713] width 129 height 13
click at [145, 707] on div "https://www.youtube.com/channel/UC8g834T-hVNT_VrCeyxMxVQ" at bounding box center [81, 713] width 129 height 13
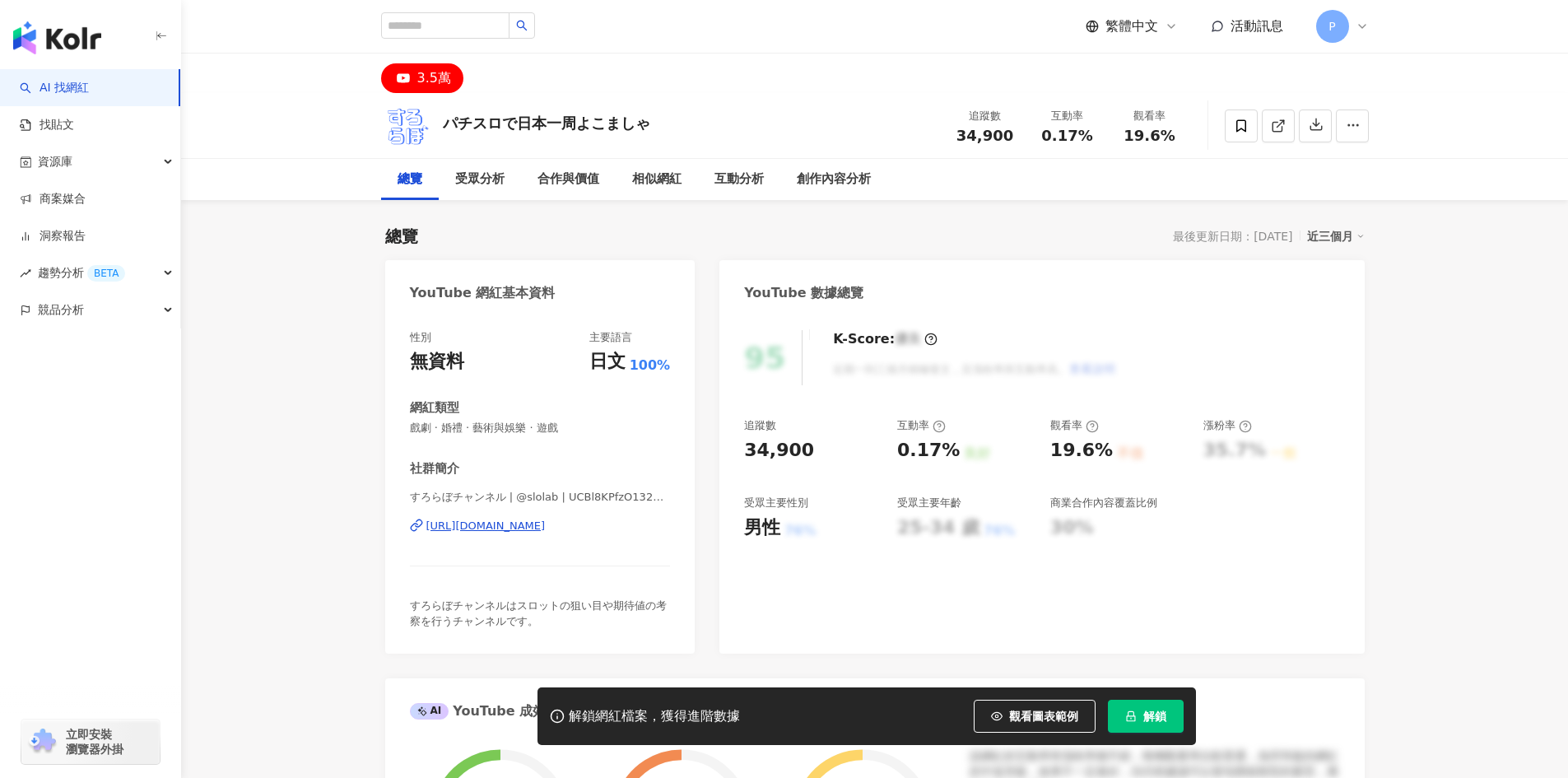
click at [546, 523] on div "[URL][DOMAIN_NAME]" at bounding box center [486, 526] width 120 height 15
